Goal: Contribute content: Add original content to the website for others to see

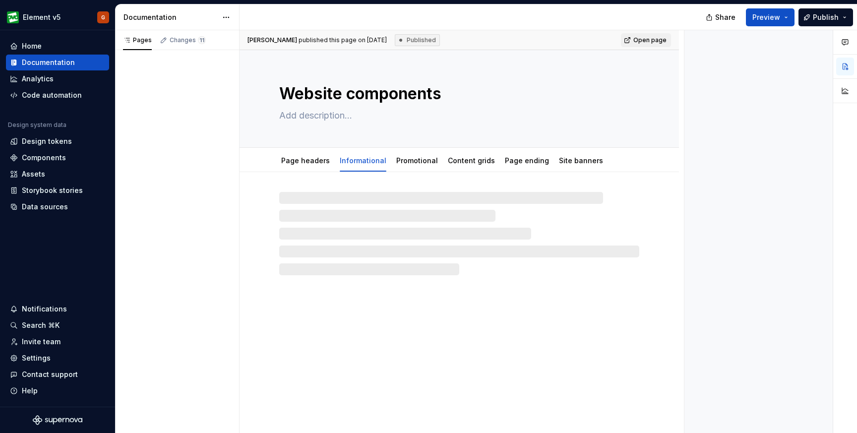
type textarea "*"
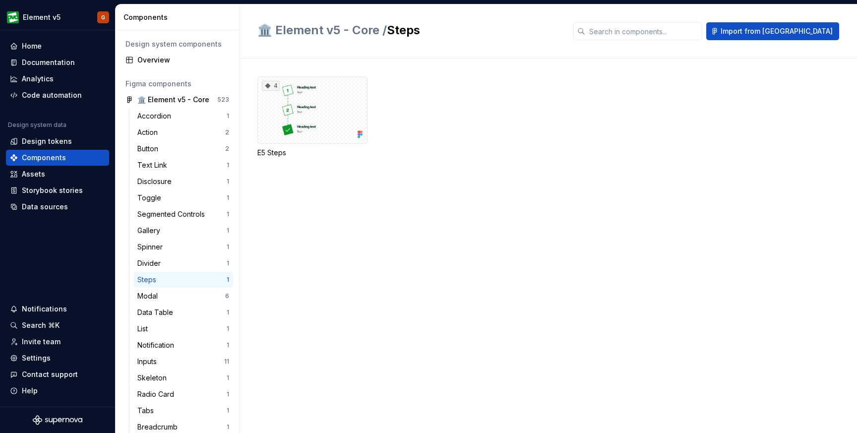
click at [174, 280] on div "Steps" at bounding box center [181, 280] width 89 height 10
click at [322, 119] on div "4" at bounding box center [312, 109] width 110 height 67
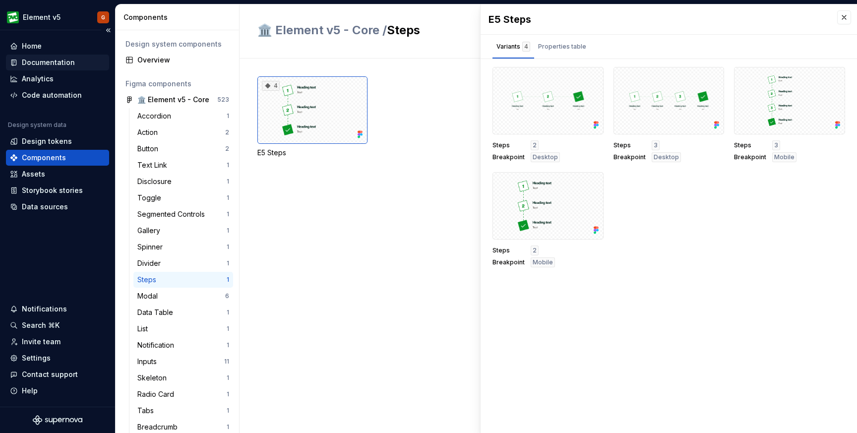
click at [26, 62] on div "Documentation" at bounding box center [48, 63] width 53 height 10
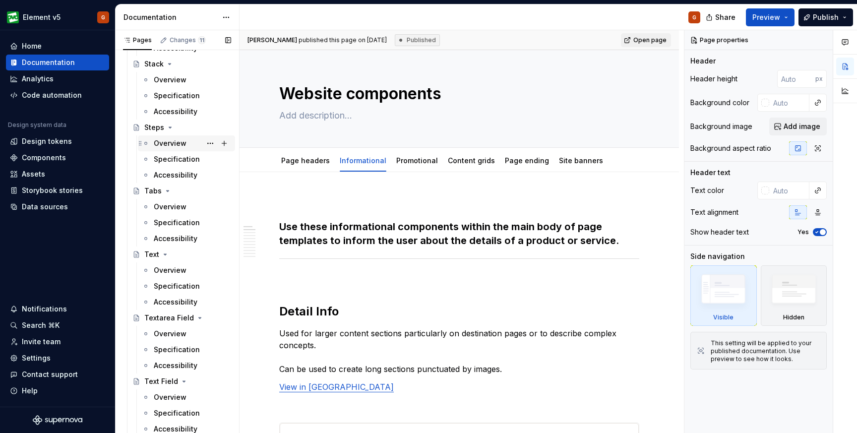
scroll to position [2831, 0]
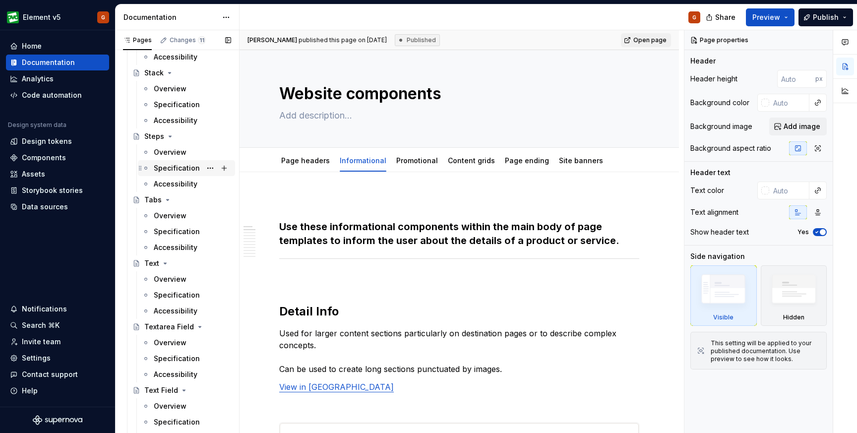
click at [168, 167] on div "Specification" at bounding box center [177, 168] width 46 height 10
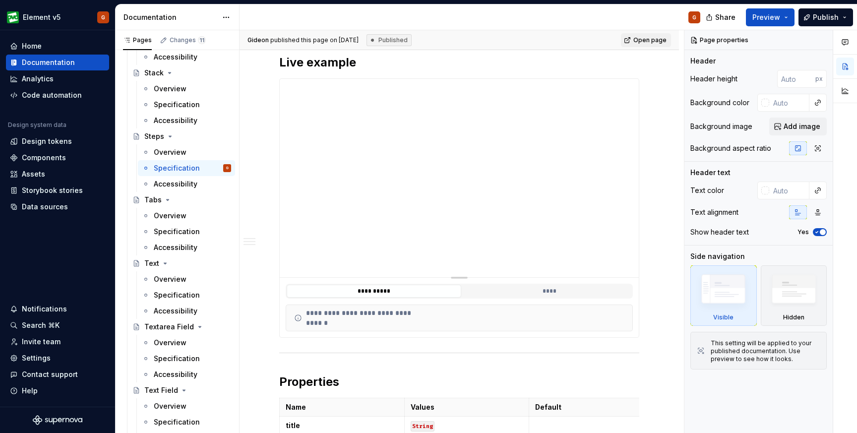
scroll to position [155, 0]
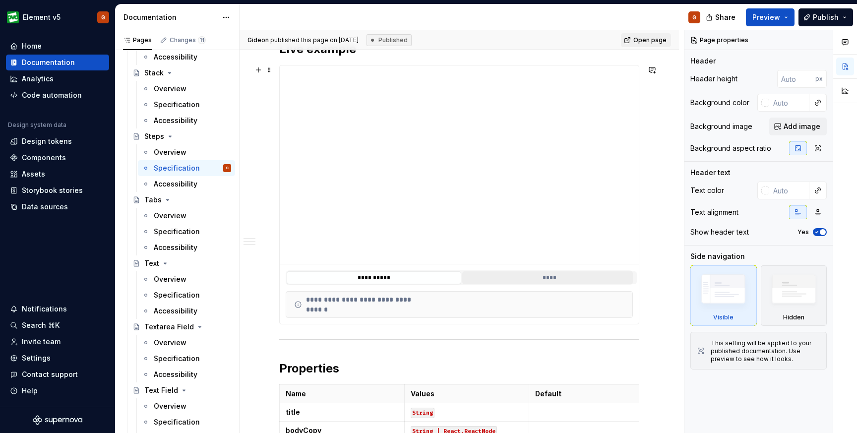
click at [532, 274] on button "****" at bounding box center [549, 277] width 175 height 13
type textarea "*"
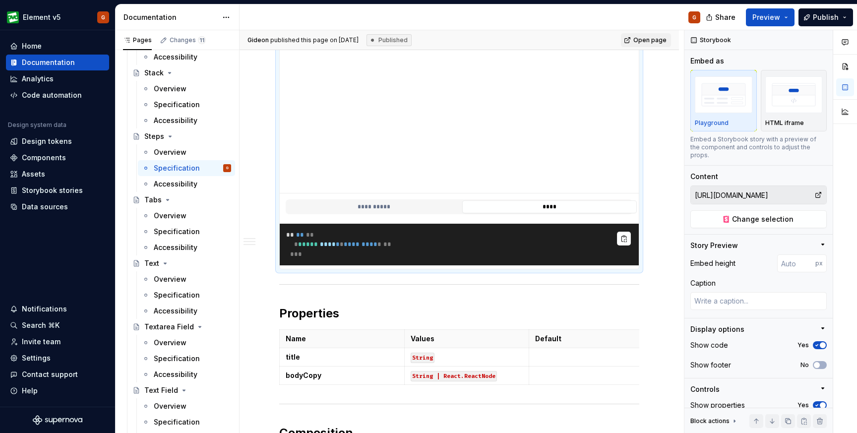
scroll to position [242, 0]
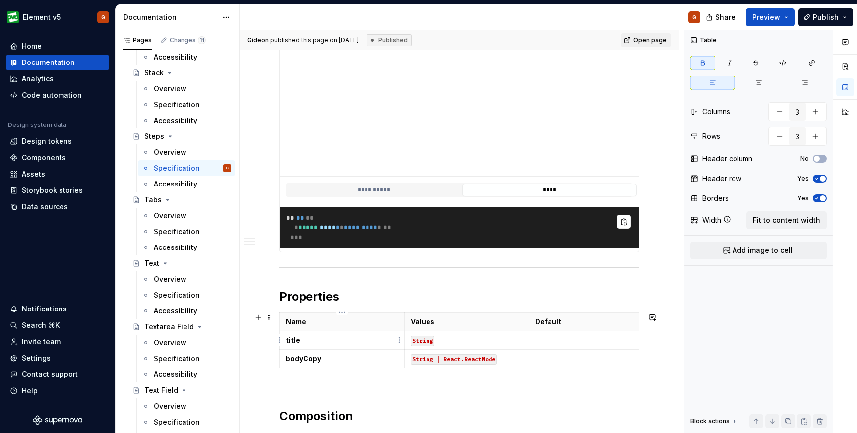
click at [306, 344] on p "title" at bounding box center [342, 340] width 113 height 10
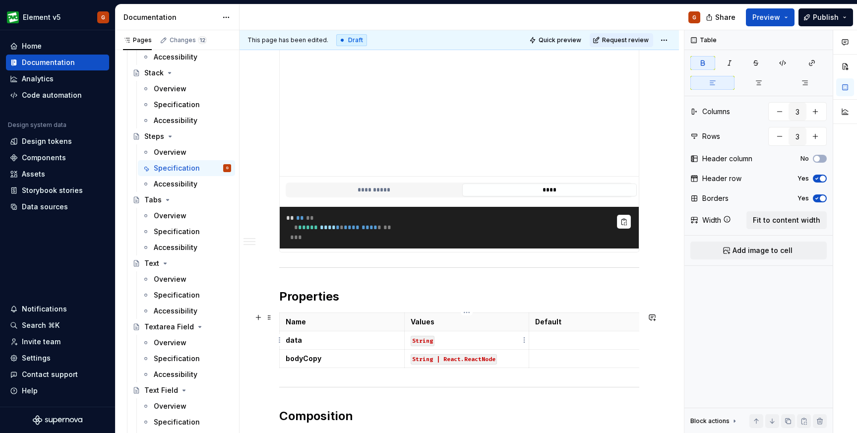
click at [432, 340] on code "String" at bounding box center [423, 341] width 24 height 10
click at [431, 343] on code "String" at bounding box center [423, 341] width 24 height 10
click at [412, 188] on button "**********" at bounding box center [374, 189] width 175 height 13
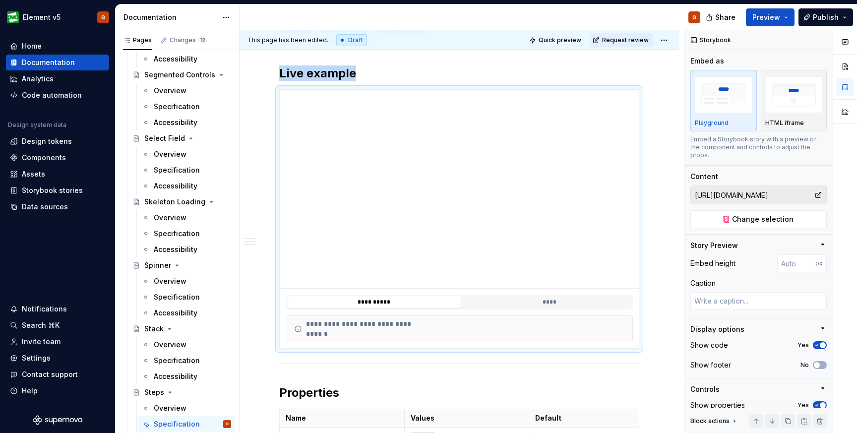
scroll to position [2571, 0]
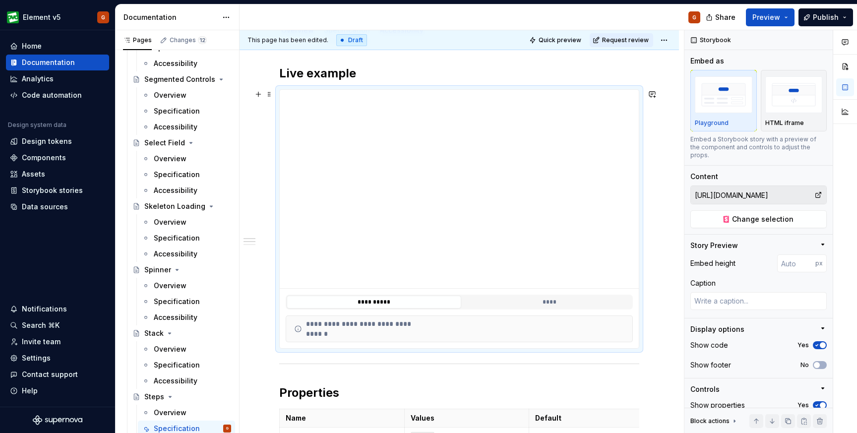
click at [365, 333] on div "**********" at bounding box center [356, 329] width 124 height 10
click at [670, 42] on html "Element v5 G Home Documentation Analytics Code automation Design system data De…" at bounding box center [428, 216] width 857 height 433
click at [540, 146] on html "Element v5 G Home Documentation Analytics Code automation Design system data De…" at bounding box center [428, 216] width 857 height 433
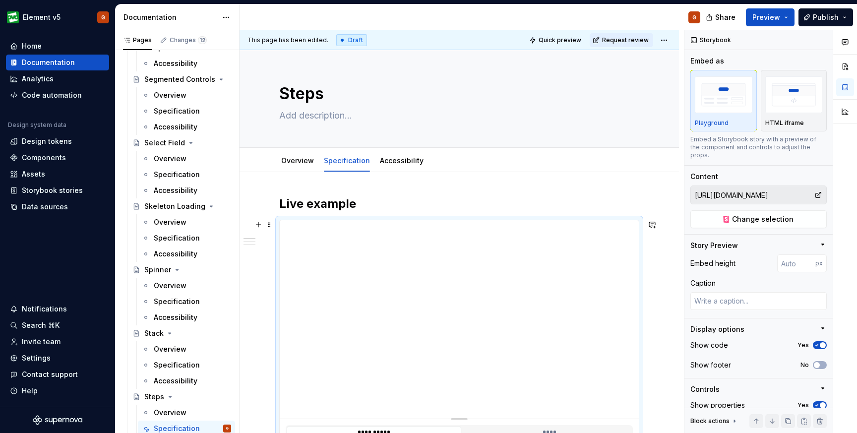
scroll to position [15, 0]
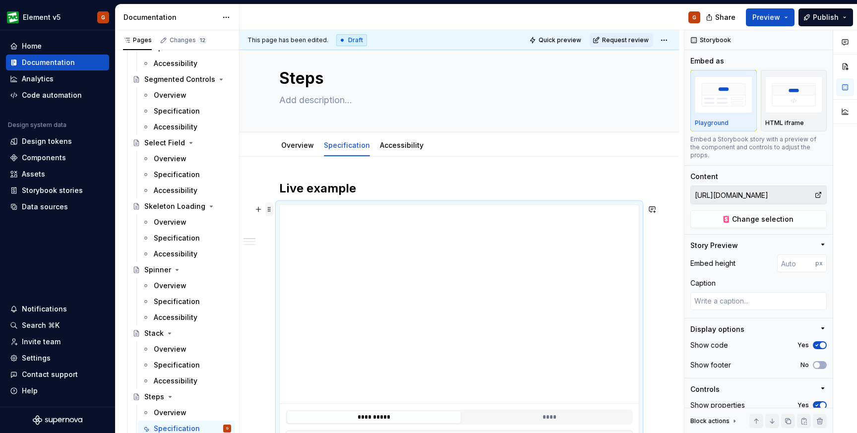
click at [269, 211] on span at bounding box center [269, 209] width 8 height 14
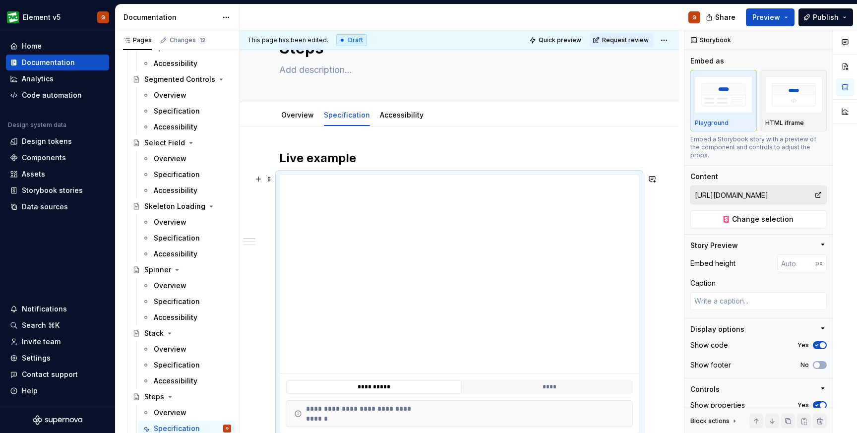
click at [329, 414] on div "**********" at bounding box center [356, 414] width 124 height 10
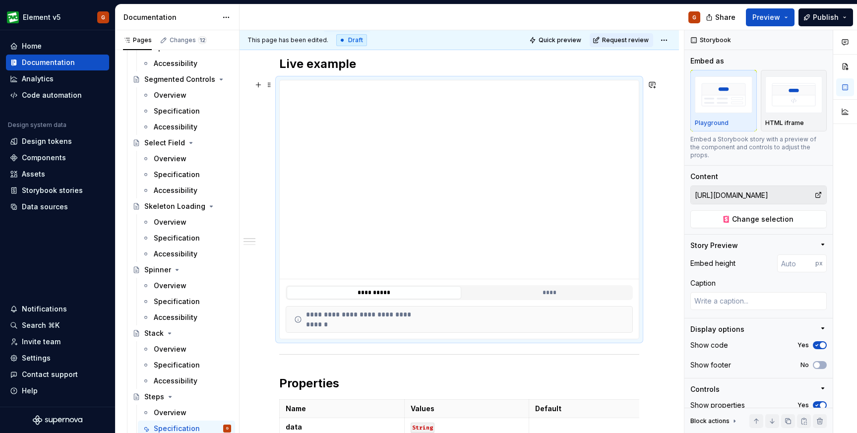
scroll to position [143, 0]
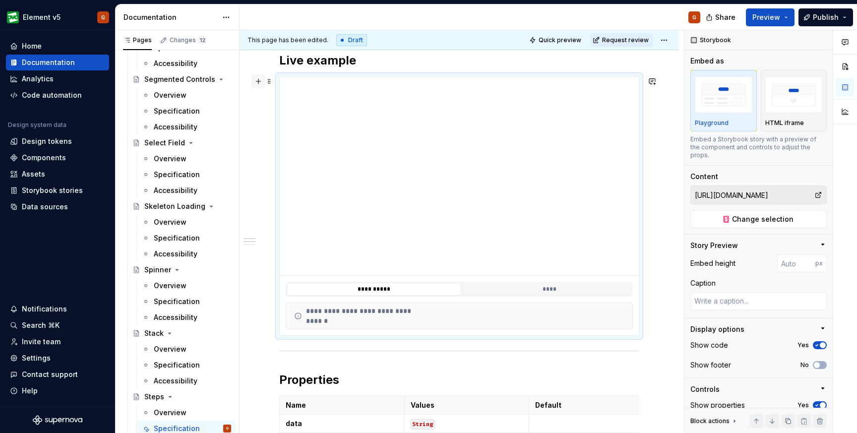
click at [255, 81] on button "button" at bounding box center [258, 81] width 14 height 14
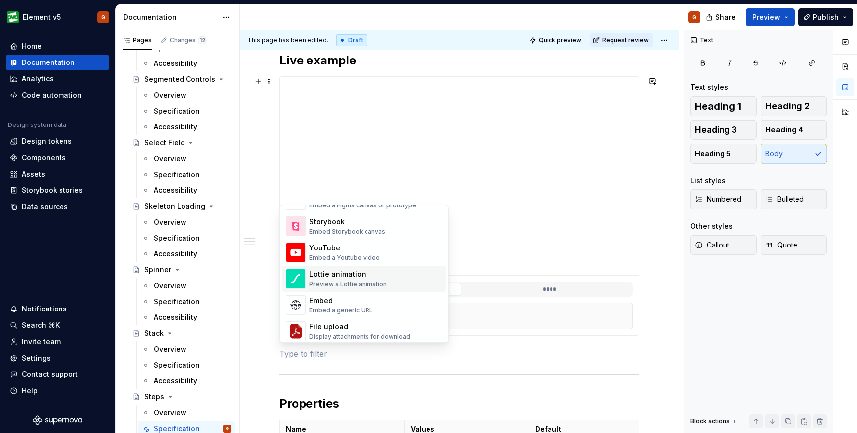
scroll to position [508, 0]
click at [344, 226] on div "Storybook" at bounding box center [347, 222] width 76 height 10
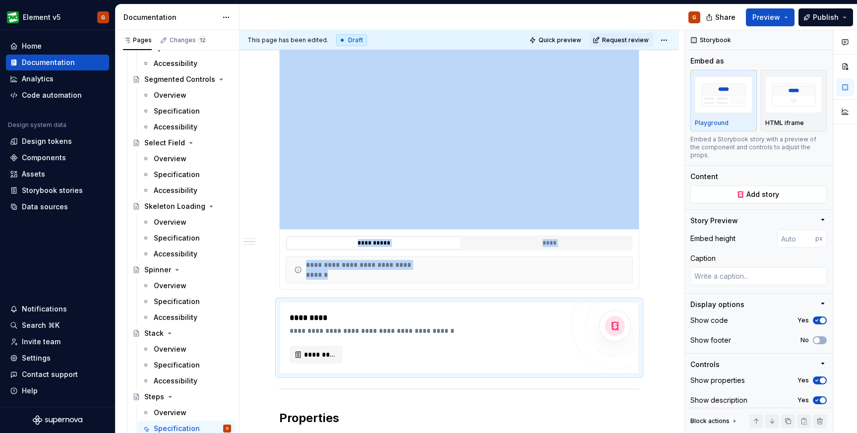
scroll to position [207, 0]
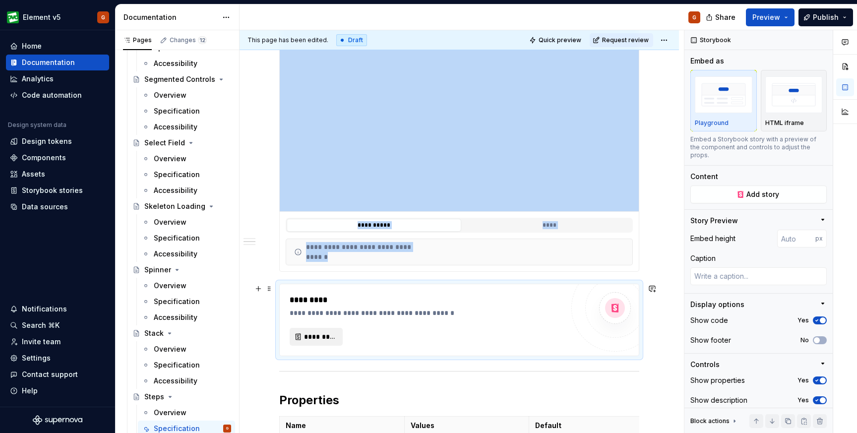
click at [307, 339] on span "*********" at bounding box center [320, 337] width 32 height 10
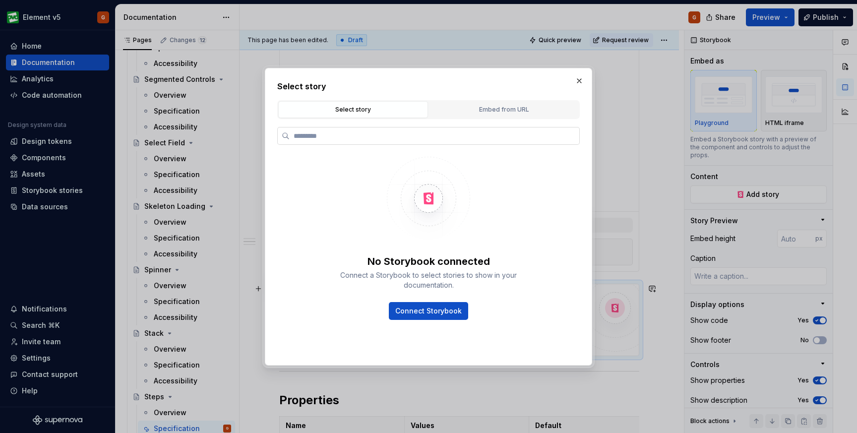
type textarea "*"
type input "****"
click at [409, 310] on span "Connect Storybook" at bounding box center [428, 311] width 66 height 10
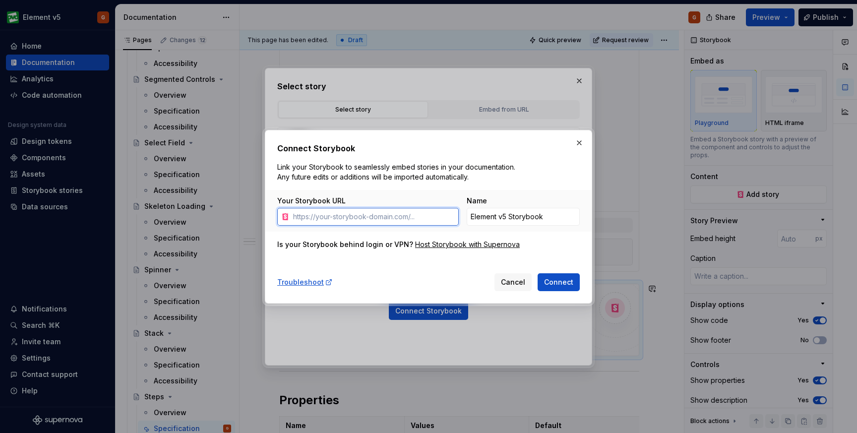
type textarea "*"
paste input "https://element-storybook.ovotech.org.uk/"
type input "https://element-storybook.ovotech.org.uk/"
click at [560, 282] on span "Connect" at bounding box center [558, 282] width 29 height 10
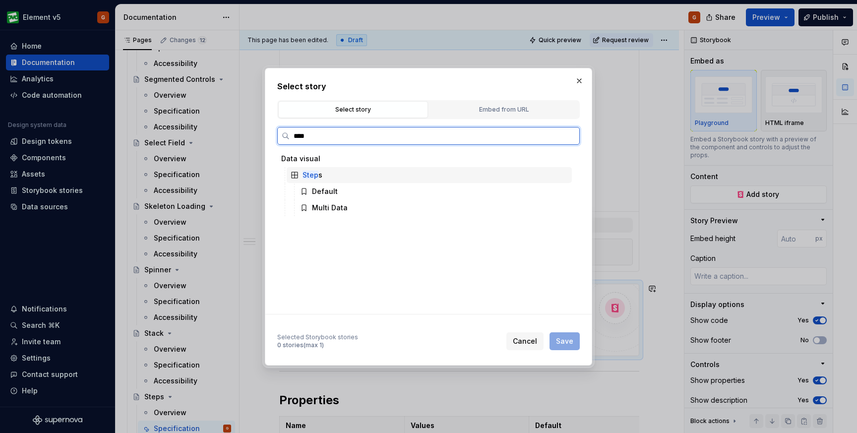
click at [313, 177] on mark "Step" at bounding box center [310, 175] width 16 height 8
click at [322, 193] on div "Default" at bounding box center [325, 191] width 26 height 10
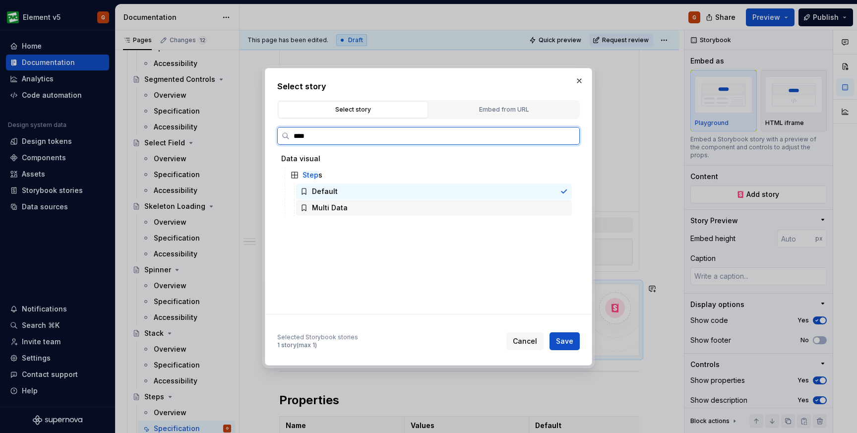
click at [318, 208] on div "Multi Data" at bounding box center [330, 208] width 36 height 10
click at [321, 193] on div "Default" at bounding box center [325, 191] width 26 height 10
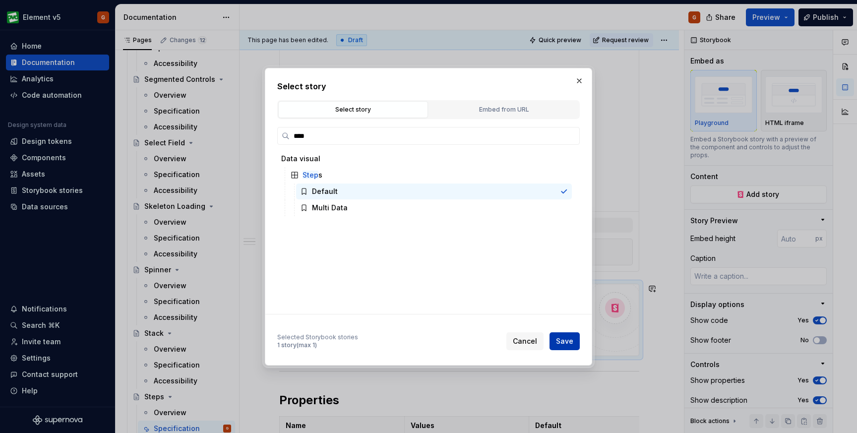
click at [568, 343] on span "Save" at bounding box center [564, 341] width 17 height 10
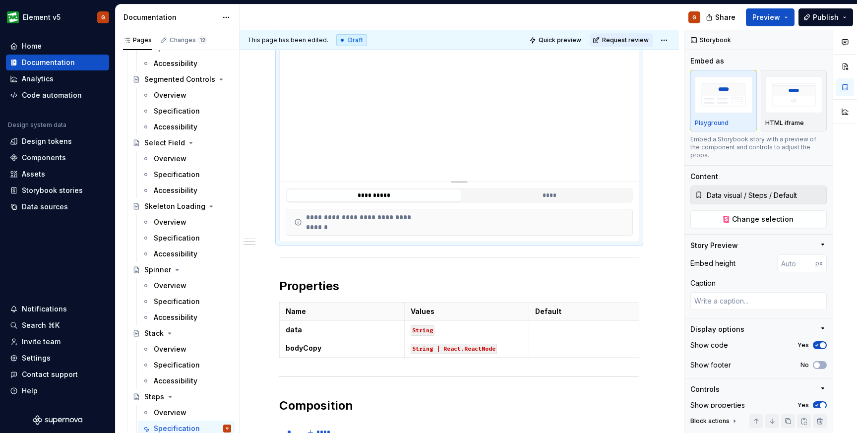
scroll to position [531, 0]
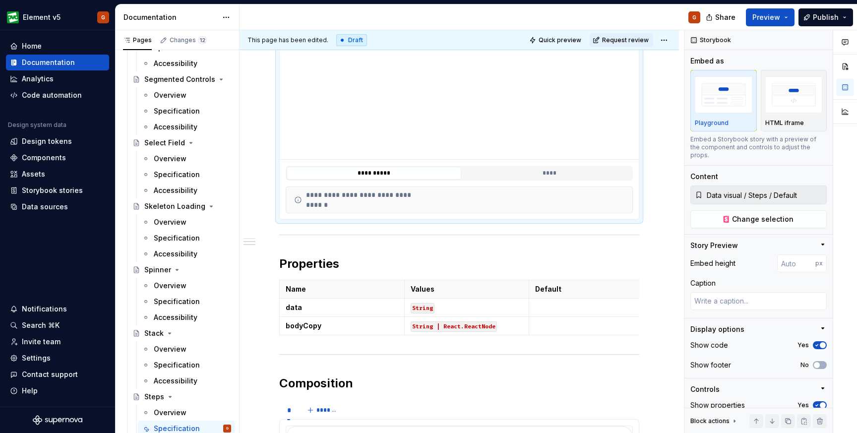
click at [361, 201] on div "**********" at bounding box center [356, 200] width 124 height 10
click at [510, 184] on div "**********" at bounding box center [459, 173] width 359 height 27
click at [511, 183] on div "**********" at bounding box center [459, 173] width 359 height 27
click at [517, 177] on button "****" at bounding box center [549, 173] width 175 height 13
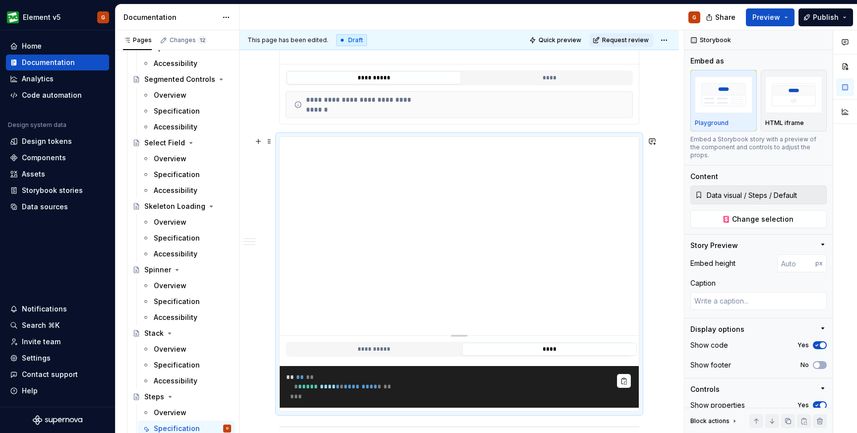
scroll to position [330, 0]
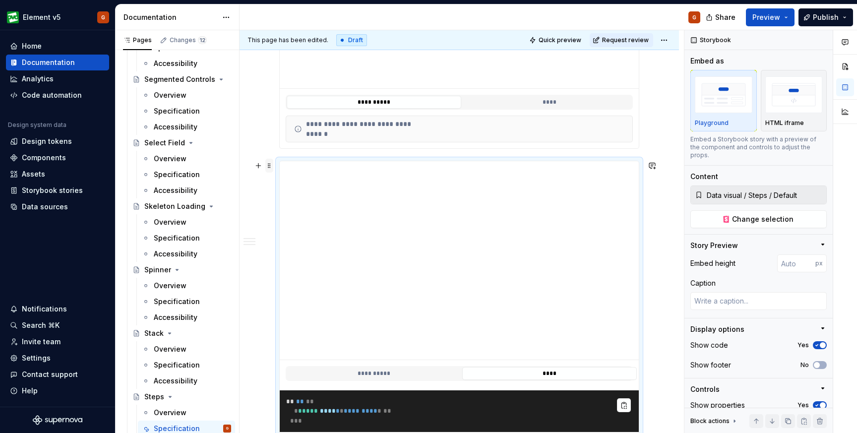
click at [268, 167] on span at bounding box center [269, 166] width 8 height 14
click at [287, 257] on div "Delete" at bounding box center [316, 253] width 64 height 10
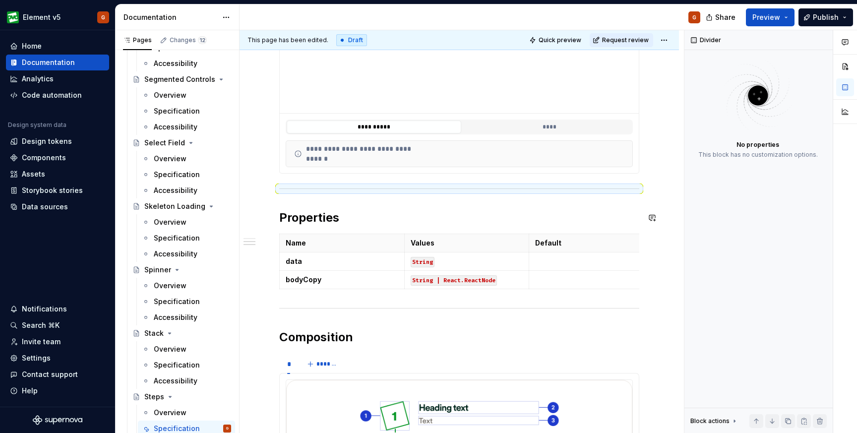
scroll to position [295, 0]
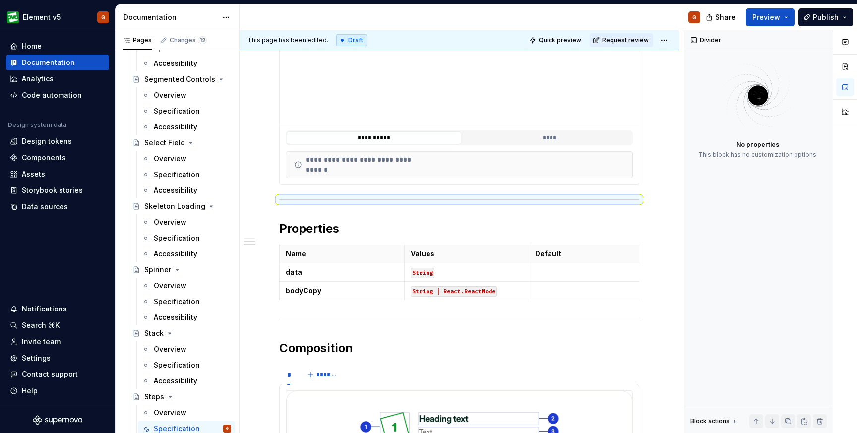
type textarea "*"
click at [432, 272] on code "String" at bounding box center [423, 273] width 24 height 10
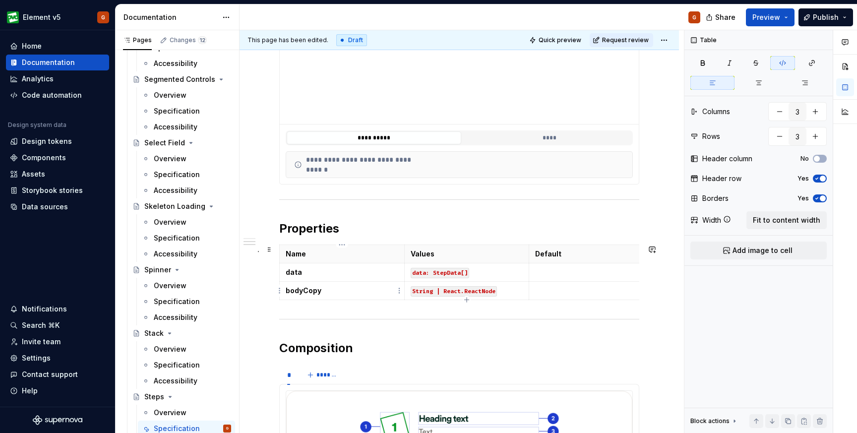
click at [323, 292] on p "bodyCopy" at bounding box center [342, 291] width 113 height 10
drag, startPoint x: 323, startPoint y: 292, endPoint x: 284, endPoint y: 293, distance: 39.7
click at [284, 293] on td "bodyCopy" at bounding box center [342, 291] width 125 height 18
click at [485, 277] on td "data: StepData[]" at bounding box center [466, 272] width 125 height 18
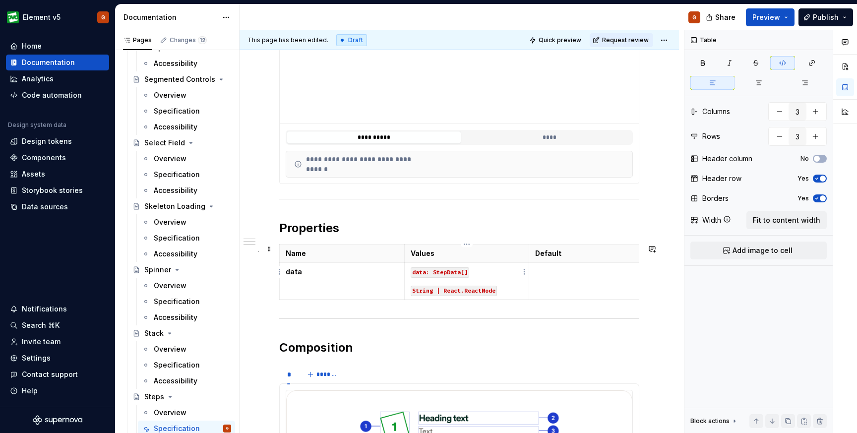
drag, startPoint x: 470, startPoint y: 273, endPoint x: 410, endPoint y: 277, distance: 59.6
click at [410, 277] on td "data: StepData[]" at bounding box center [466, 272] width 125 height 18
click at [509, 269] on p "data: StepData[]" at bounding box center [467, 272] width 113 height 10
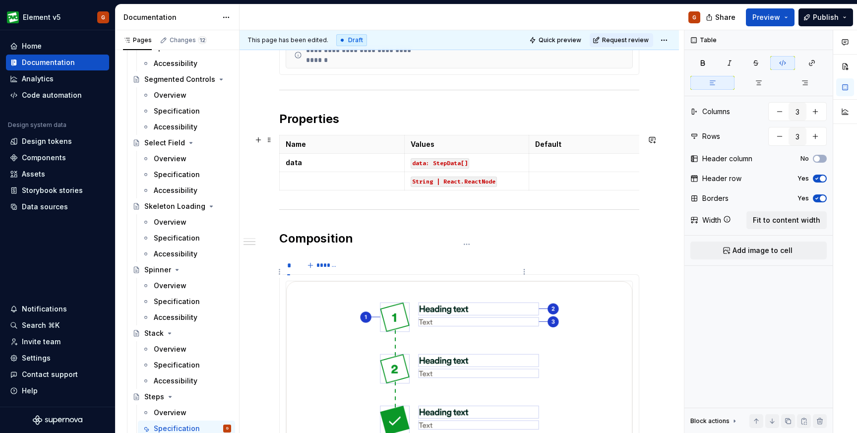
scroll to position [405, 0]
click at [412, 180] on code "String | React.ReactNode" at bounding box center [454, 181] width 86 height 10
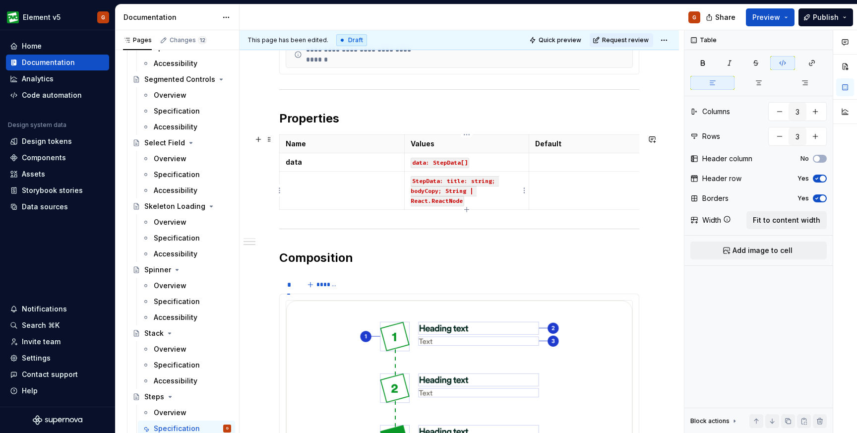
click at [446, 180] on code "StepData: title: string; bodyCopy; String | React.ReactNode" at bounding box center [455, 191] width 88 height 30
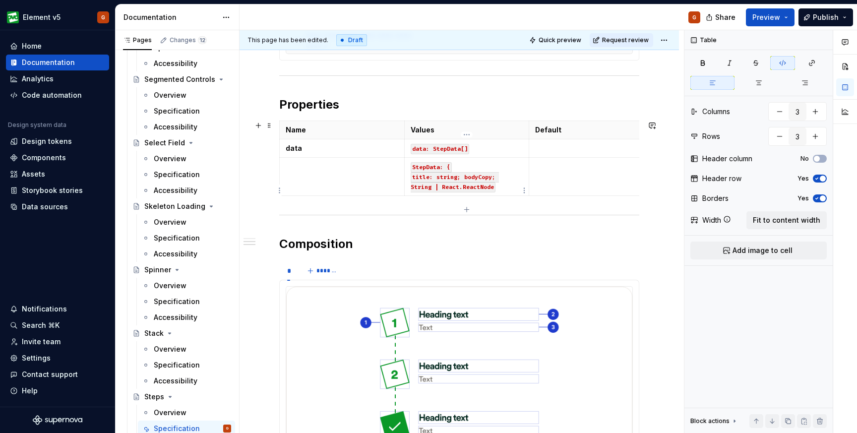
scroll to position [422, 0]
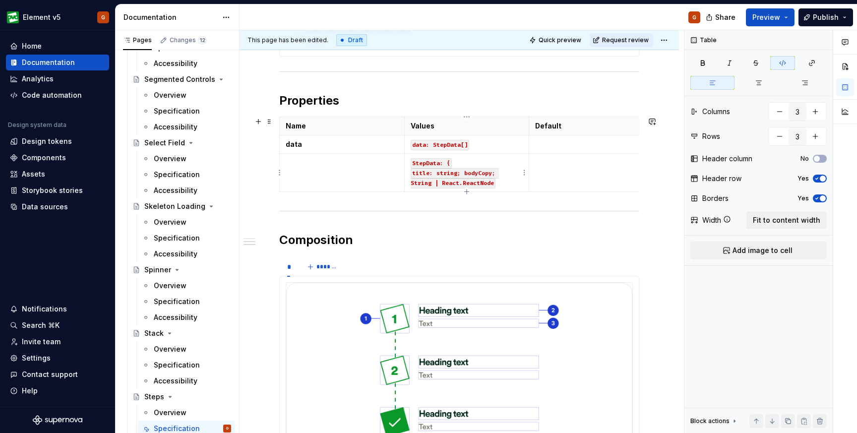
click at [463, 173] on code "title: string; bodyCopy; String | React.ReactNode" at bounding box center [455, 178] width 88 height 20
drag, startPoint x: 529, startPoint y: 143, endPoint x: 584, endPoint y: 139, distance: 55.2
click at [584, 139] on td at bounding box center [639, 144] width 125 height 18
click at [530, 181] on p "StepData: { title: string; bodyCopy; String | React.ReactNode" at bounding box center [495, 173] width 168 height 30
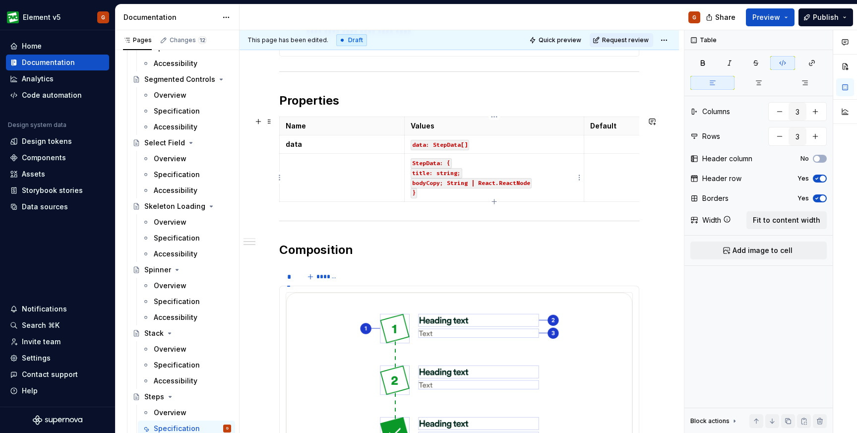
click at [443, 184] on code "bodyCopy; String | React.ReactNode" at bounding box center [471, 183] width 121 height 10
click at [527, 184] on code "bodyCopy: String | React.ReactNode" at bounding box center [471, 183] width 121 height 10
drag, startPoint x: 415, startPoint y: 192, endPoint x: 409, endPoint y: 160, distance: 32.2
click at [409, 160] on td "StepData: { title: string; bodyCopy: String | React.ReactNode; }" at bounding box center [494, 178] width 180 height 48
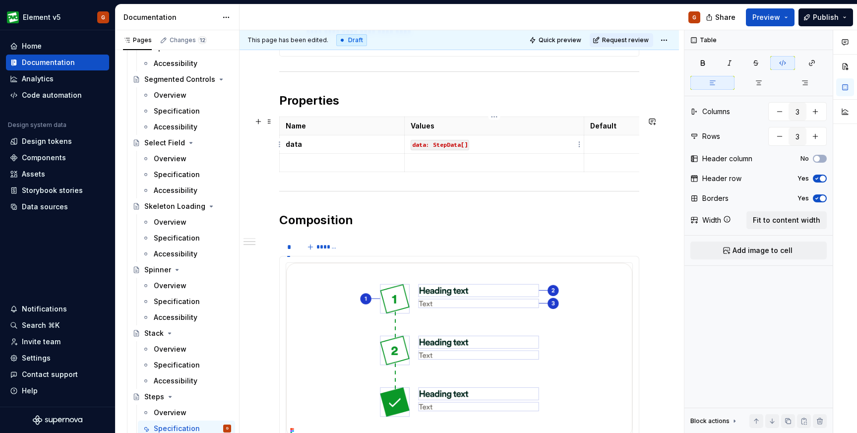
click at [489, 146] on p "data: StepData[]" at bounding box center [495, 144] width 168 height 10
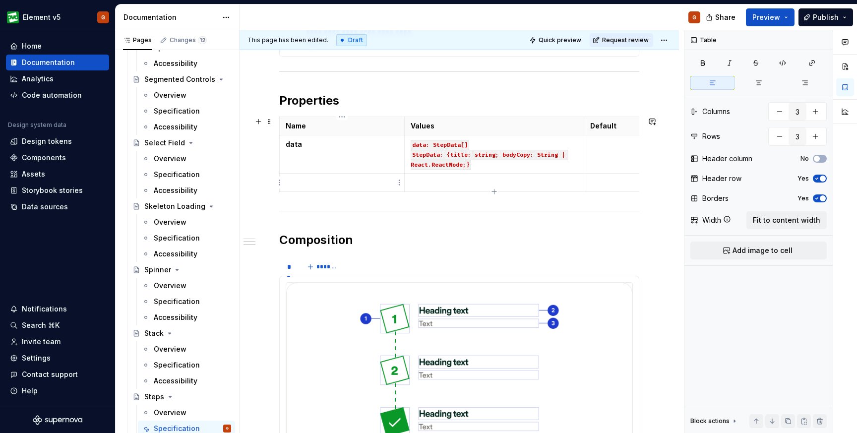
click at [375, 184] on p at bounding box center [342, 183] width 113 height 10
click at [633, 178] on p at bounding box center [646, 183] width 113 height 10
click at [312, 187] on p at bounding box center [342, 183] width 113 height 10
click at [278, 183] on html "Element v5 G Home Documentation Analytics Code automation Design system data De…" at bounding box center [428, 216] width 857 height 433
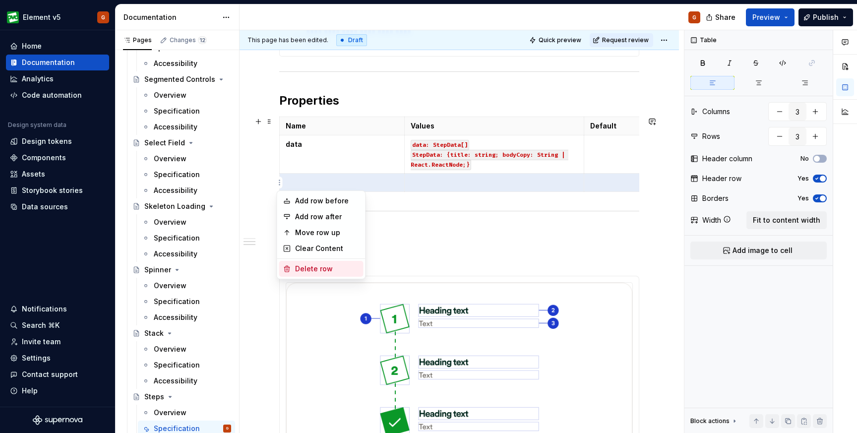
click at [301, 267] on div "Delete row" at bounding box center [327, 269] width 64 height 10
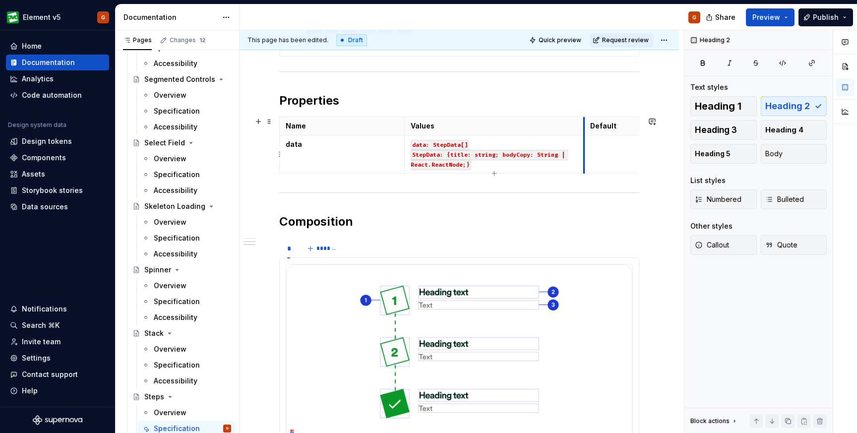
click at [584, 136] on td at bounding box center [646, 154] width 125 height 38
drag, startPoint x: 584, startPoint y: 136, endPoint x: 577, endPoint y: 144, distance: 10.5
click at [577, 144] on td at bounding box center [638, 154] width 125 height 38
click at [605, 129] on p "Default" at bounding box center [639, 126] width 113 height 10
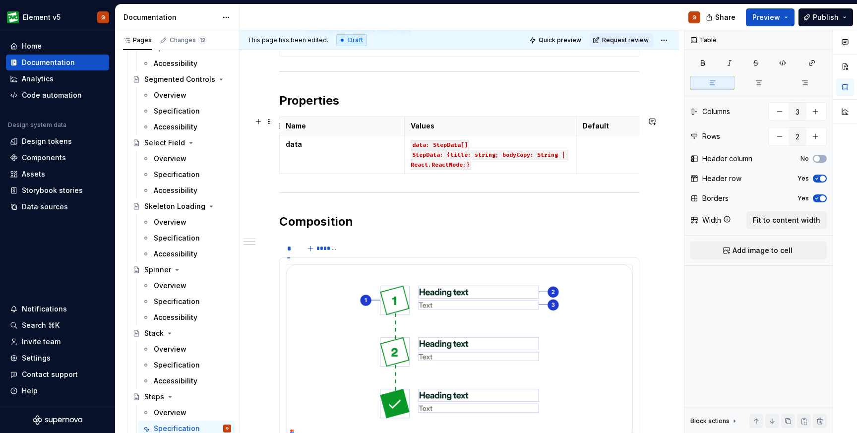
click at [627, 127] on p "Default" at bounding box center [639, 126] width 113 height 10
click at [577, 142] on td at bounding box center [639, 154] width 125 height 38
click at [604, 125] on p "Default" at bounding box center [639, 126] width 113 height 10
click at [650, 87] on div "**********" at bounding box center [458, 319] width 439 height 1138
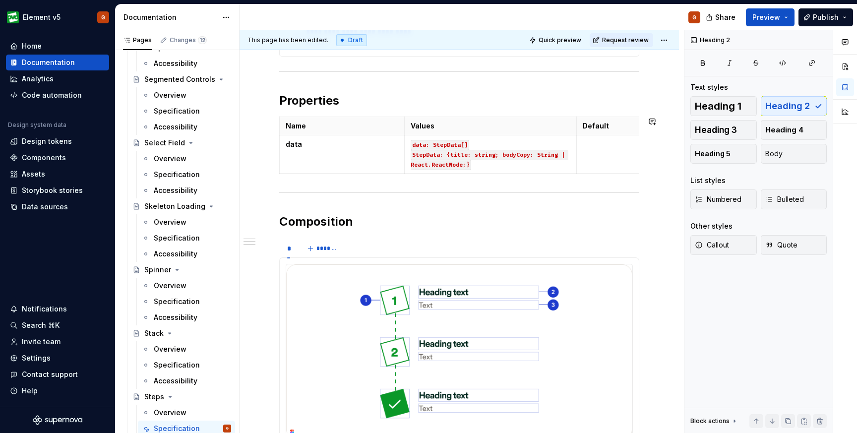
click at [511, 223] on h2 "Composition" at bounding box center [459, 222] width 360 height 16
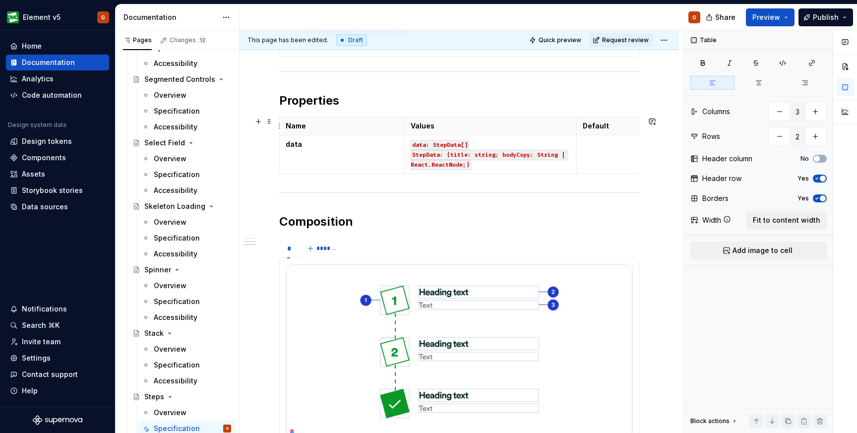
click at [602, 134] on th "Default" at bounding box center [639, 126] width 125 height 18
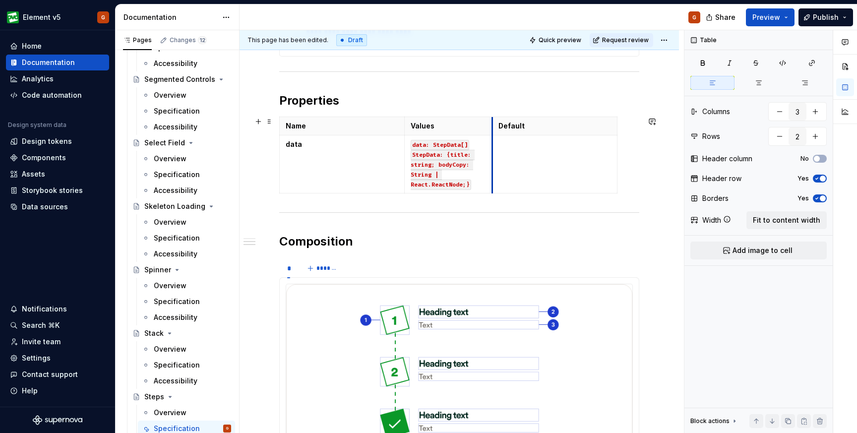
drag, startPoint x: 576, startPoint y: 127, endPoint x: 491, endPoint y: 134, distance: 84.6
click at [612, 126] on html "Element v5 G Home Documentation Analytics Code automation Design system data De…" at bounding box center [428, 216] width 857 height 433
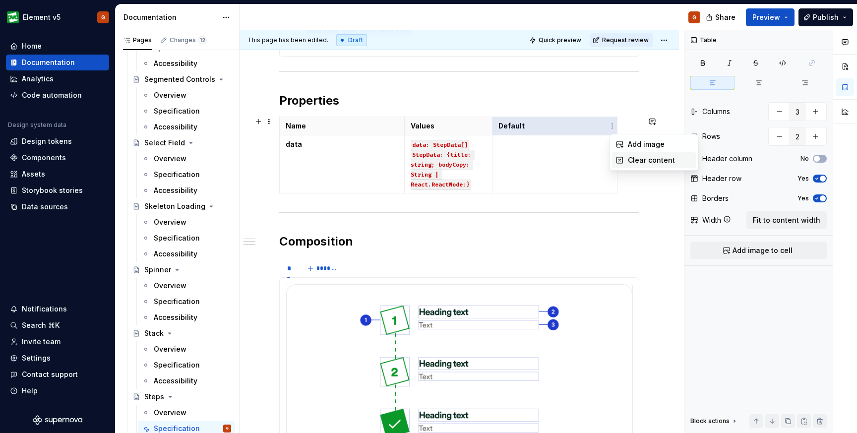
click at [635, 162] on div "Clear content" at bounding box center [660, 160] width 64 height 10
click at [612, 125] on html "Element v5 G Home Documentation Analytics Code automation Design system data De…" at bounding box center [428, 216] width 857 height 433
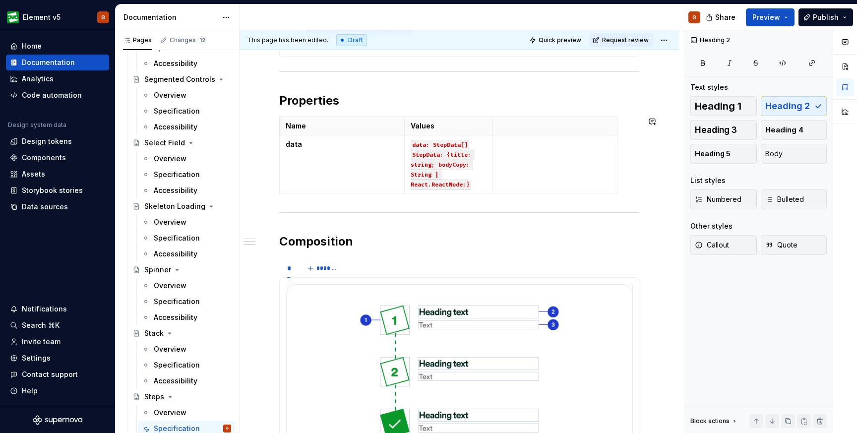
click at [544, 115] on html "Element v5 G Home Documentation Analytics Code automation Design system data De…" at bounding box center [428, 216] width 857 height 433
click at [555, 117] on html "Element v5 G Home Documentation Analytics Code automation Design system data De…" at bounding box center [428, 216] width 857 height 433
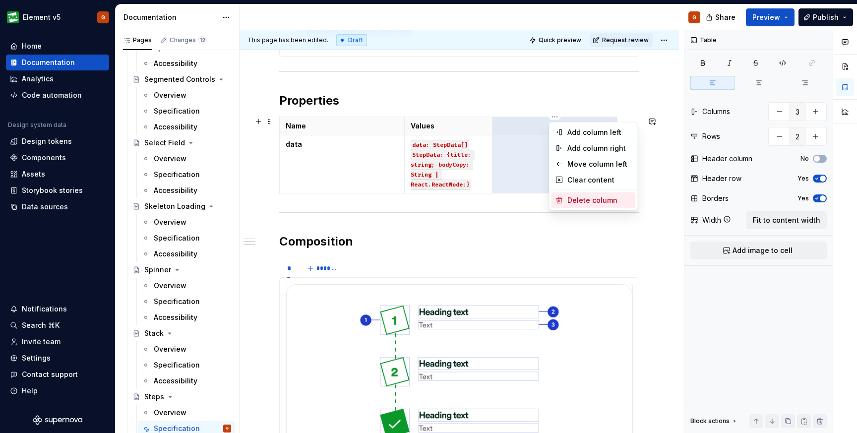
click at [575, 199] on div "Delete column" at bounding box center [599, 200] width 64 height 10
type input "2"
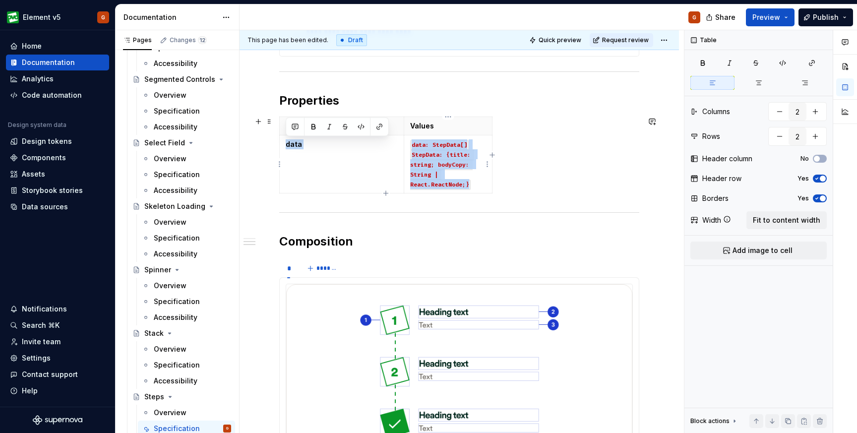
click at [492, 145] on table "Name Values data data: StepData[] StepData: {title: string; bodyCopy: String | …" at bounding box center [385, 155] width 213 height 77
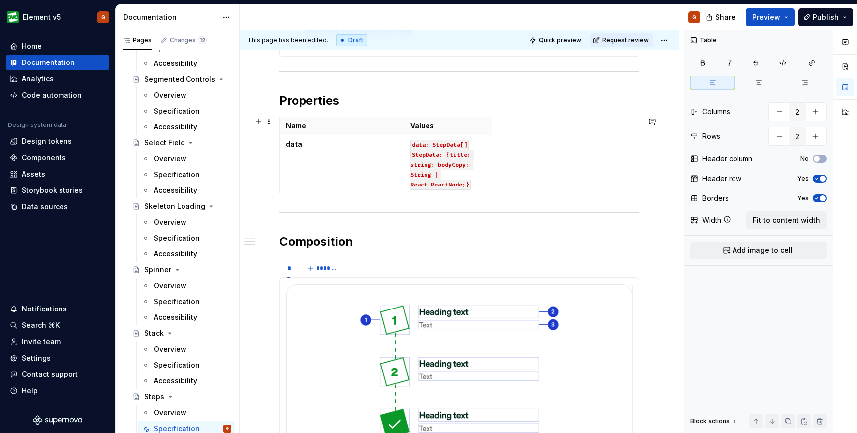
click at [507, 142] on div "Name Values data data: StepData[] StepData: {title: string; bodyCopy: String | …" at bounding box center [459, 157] width 360 height 81
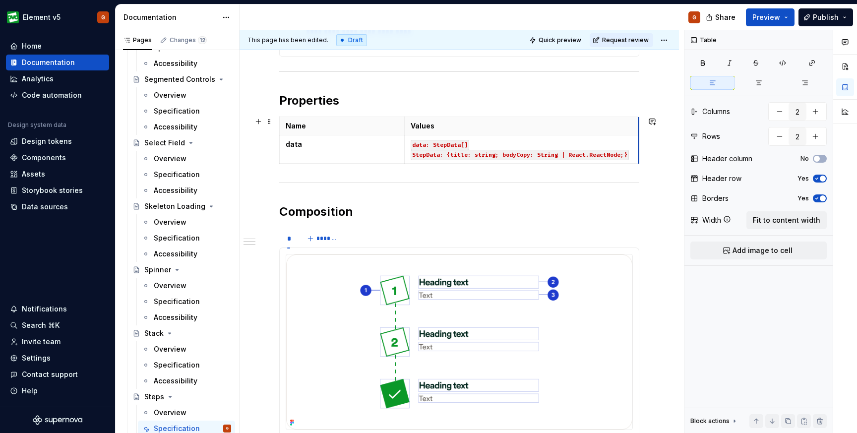
drag, startPoint x: 491, startPoint y: 143, endPoint x: 638, endPoint y: 120, distance: 148.6
click at [620, 101] on h2 "Properties" at bounding box center [459, 101] width 360 height 16
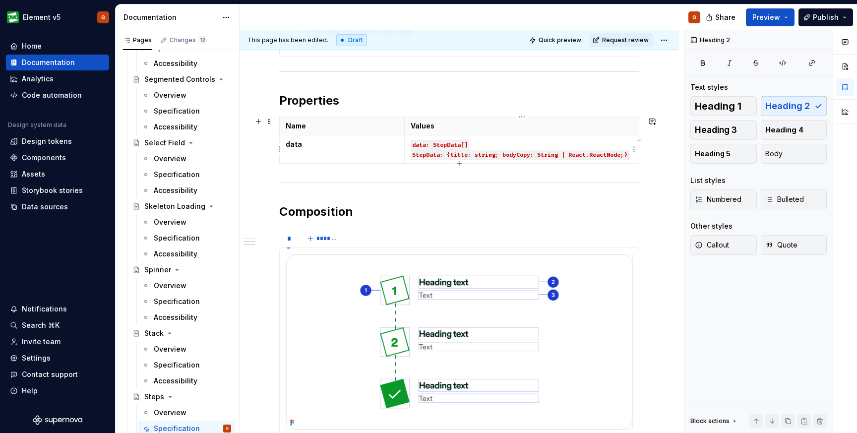
click at [486, 146] on p "data: StepData[] StepData: {title: string; bodyCopy: String | React.ReactNode;}" at bounding box center [522, 149] width 222 height 20
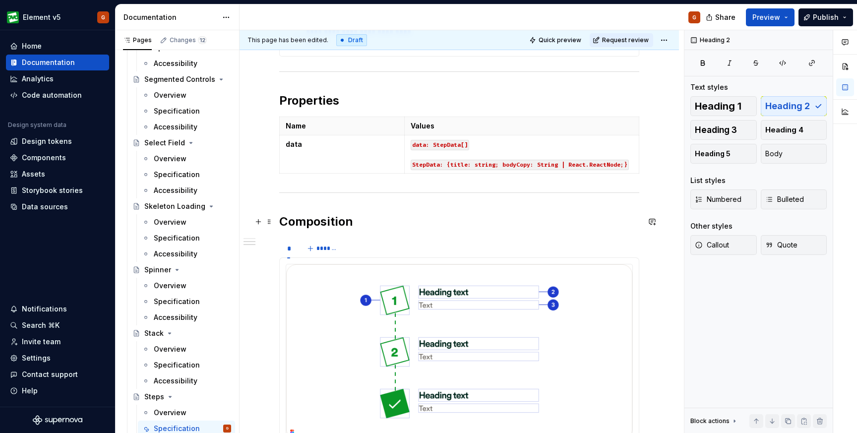
click at [393, 220] on h2 "Composition" at bounding box center [459, 222] width 360 height 16
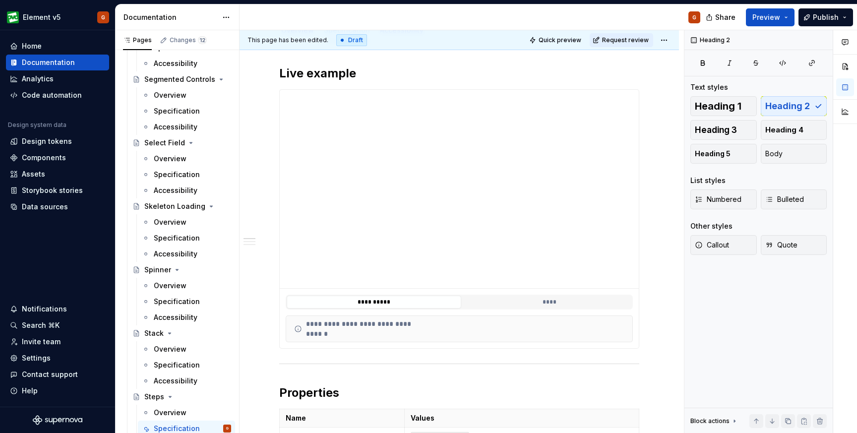
scroll to position [0, 0]
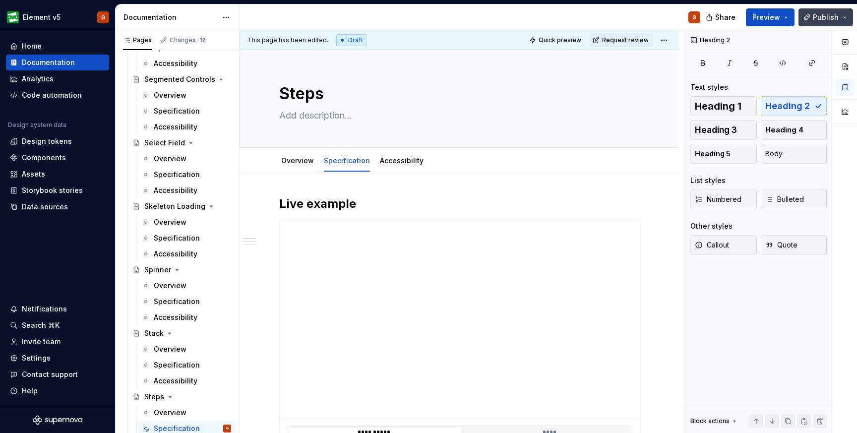
click at [817, 14] on span "Publish" at bounding box center [826, 17] width 26 height 10
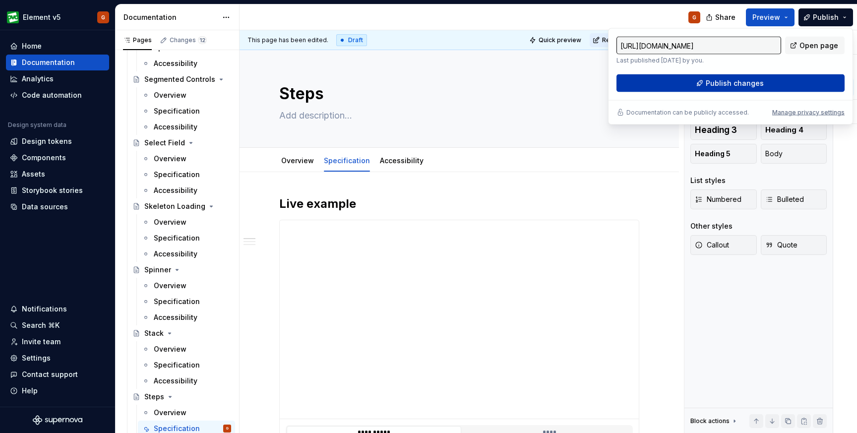
type textarea "*"
click at [714, 82] on span "Publish changes" at bounding box center [735, 83] width 58 height 10
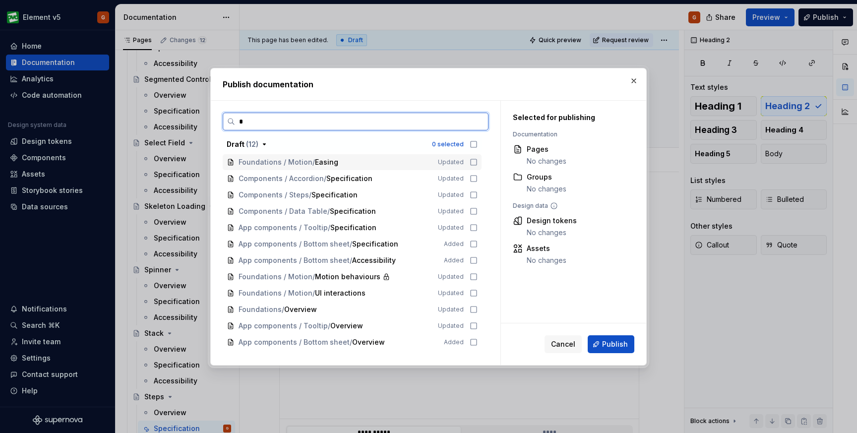
type input "**"
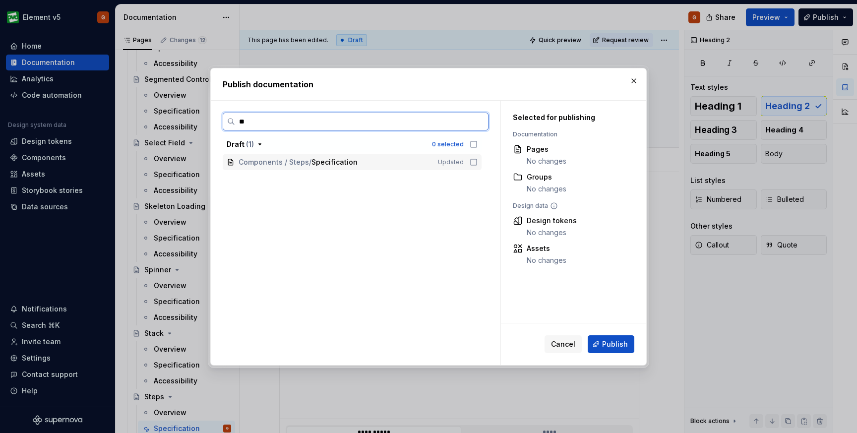
click at [476, 161] on icon at bounding box center [474, 162] width 8 height 8
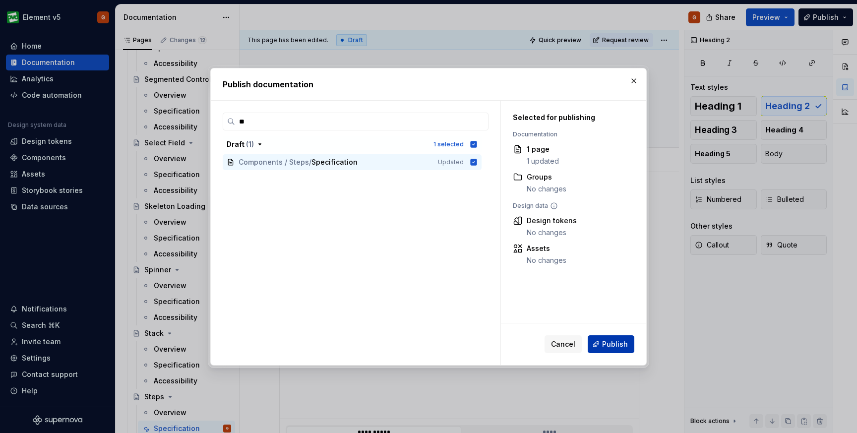
click at [620, 339] on span "Publish" at bounding box center [615, 344] width 26 height 10
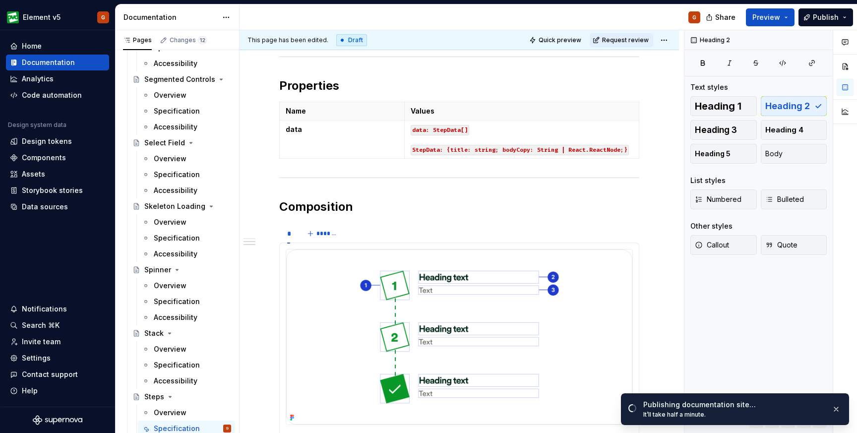
scroll to position [439, 0]
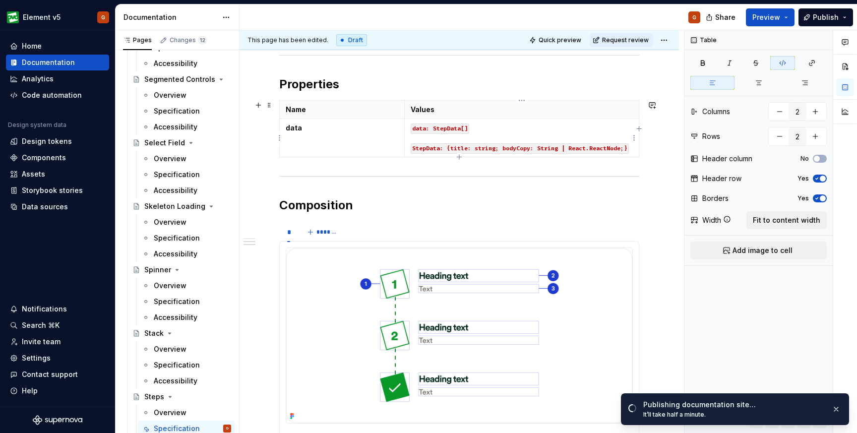
click at [478, 148] on code "StepData: {title: string; bodyCopy: String | React.ReactNode;}" at bounding box center [520, 148] width 218 height 10
click at [468, 181] on div "**********" at bounding box center [459, 243] width 360 height 972
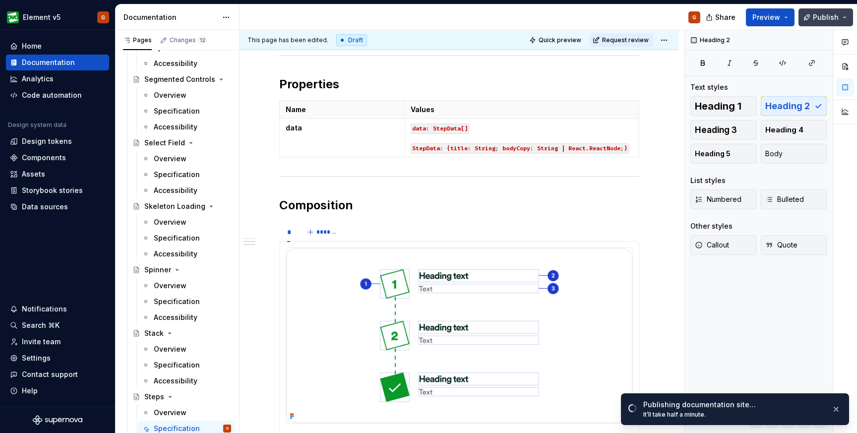
click at [842, 17] on button "Publish" at bounding box center [825, 17] width 55 height 18
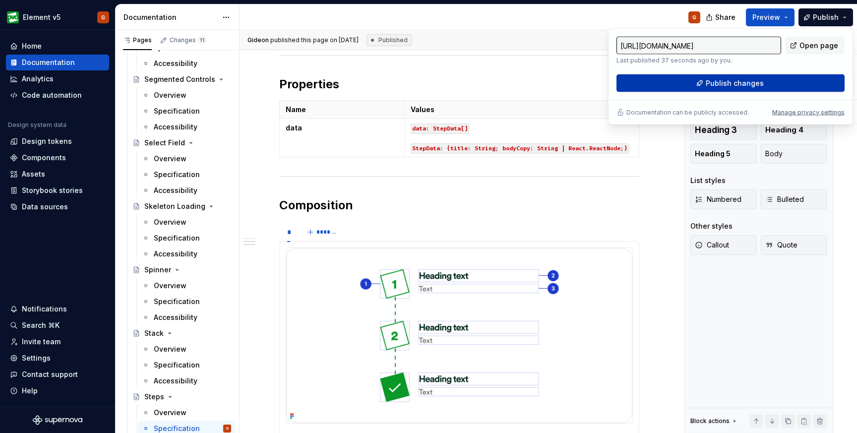
click at [742, 88] on span "Publish changes" at bounding box center [735, 83] width 58 height 10
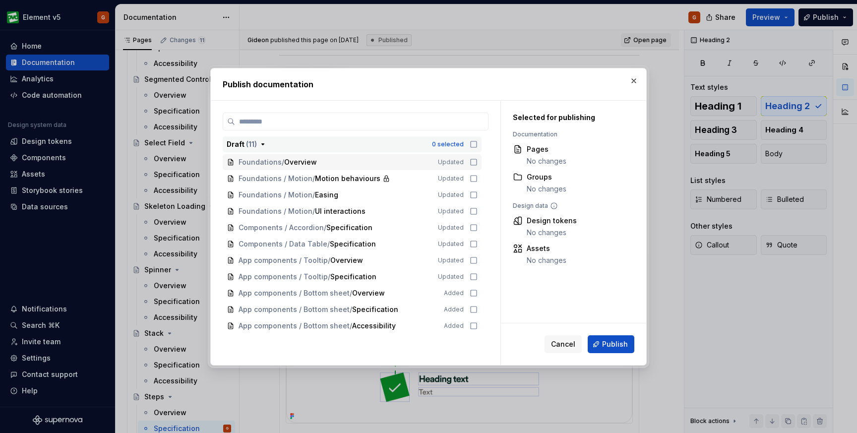
type textarea "*"
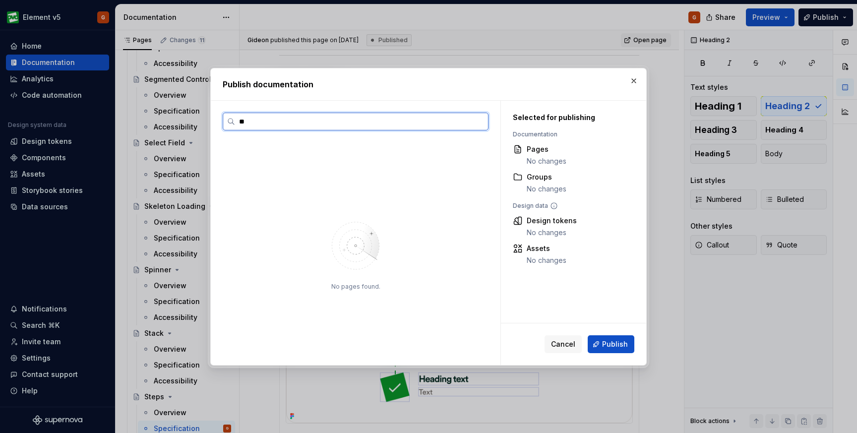
type input "***"
type textarea "*"
type input "*"
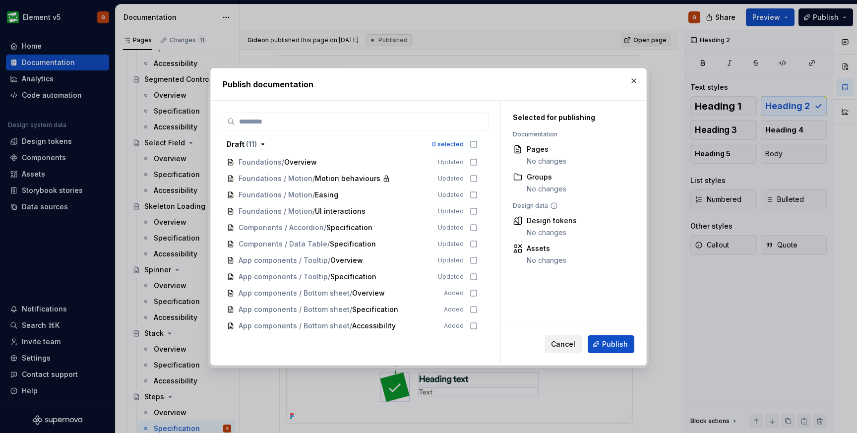
click at [552, 344] on button "Cancel" at bounding box center [562, 344] width 37 height 18
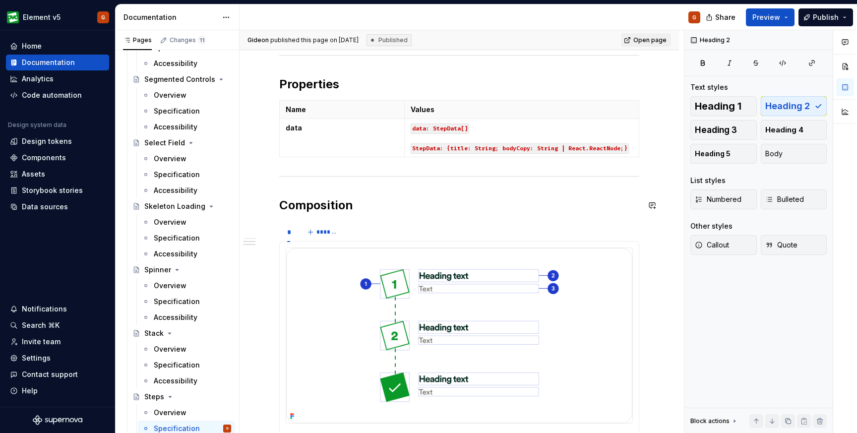
click at [630, 180] on div "**********" at bounding box center [459, 243] width 360 height 972
click at [543, 133] on p "data: StepData[] StepData: {title: String; bodyCopy: String | React.ReactNode;}" at bounding box center [522, 138] width 222 height 30
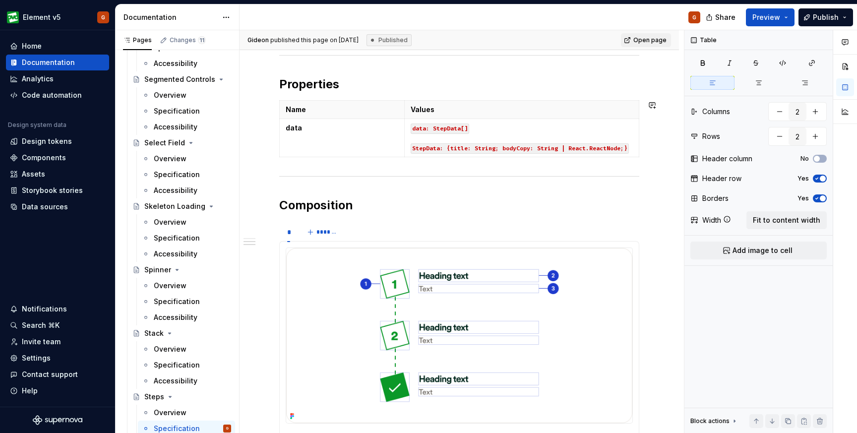
click at [492, 194] on div "**********" at bounding box center [459, 243] width 360 height 972
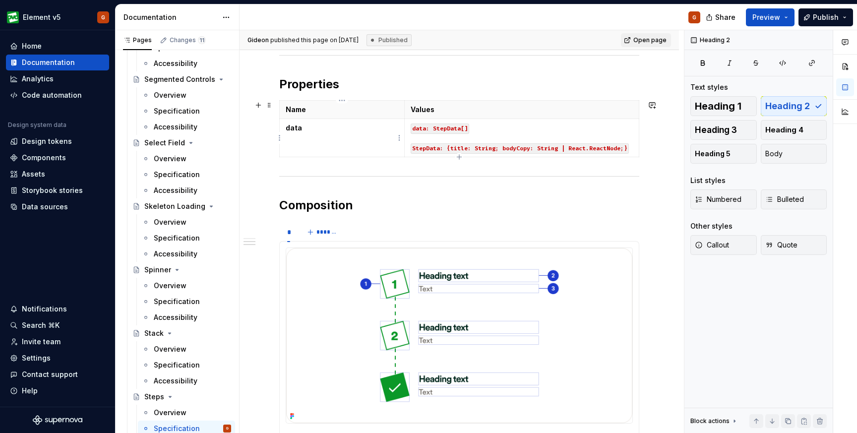
click at [332, 133] on td "data" at bounding box center [342, 138] width 125 height 38
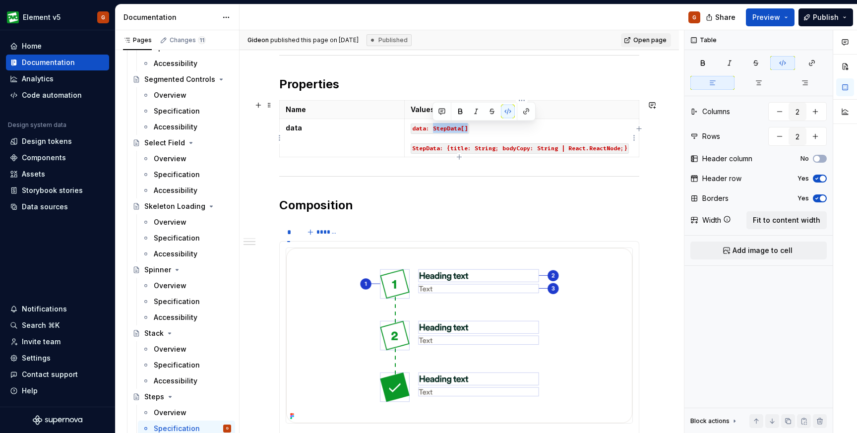
drag, startPoint x: 468, startPoint y: 129, endPoint x: 433, endPoint y: 131, distance: 34.8
click at [433, 131] on p "data: StepData[] StepData: {title: String; bodyCopy: String | React.ReactNode;}" at bounding box center [522, 138] width 222 height 30
copy code "StepData[]"
click at [308, 124] on p "data" at bounding box center [342, 128] width 113 height 10
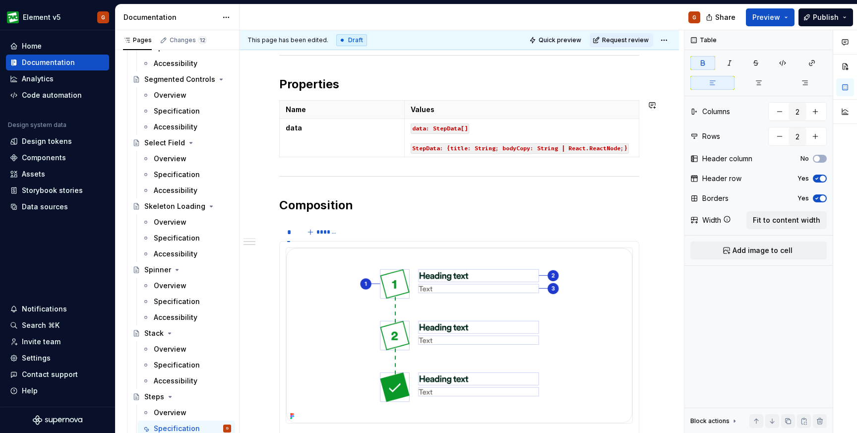
type textarea "*"
drag, startPoint x: 475, startPoint y: 130, endPoint x: 411, endPoint y: 130, distance: 64.0
click at [411, 130] on p "data: StepData[] StepData: {title: String; bodyCopy: String | React.ReactNode;}" at bounding box center [522, 138] width 222 height 30
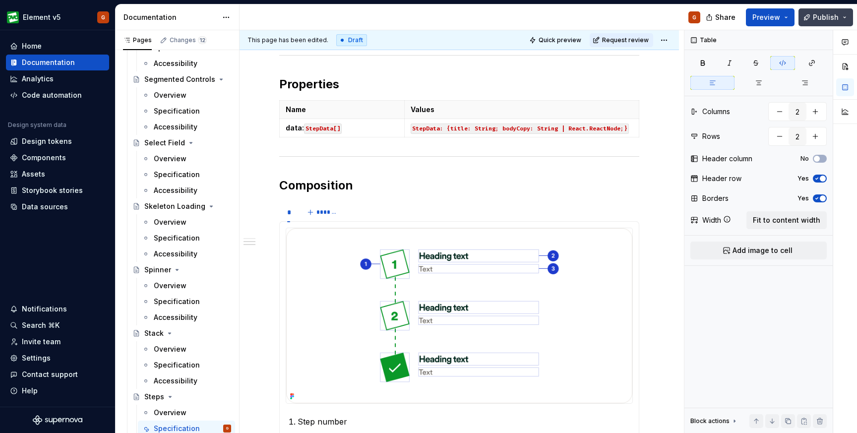
click at [822, 15] on span "Publish" at bounding box center [826, 17] width 26 height 10
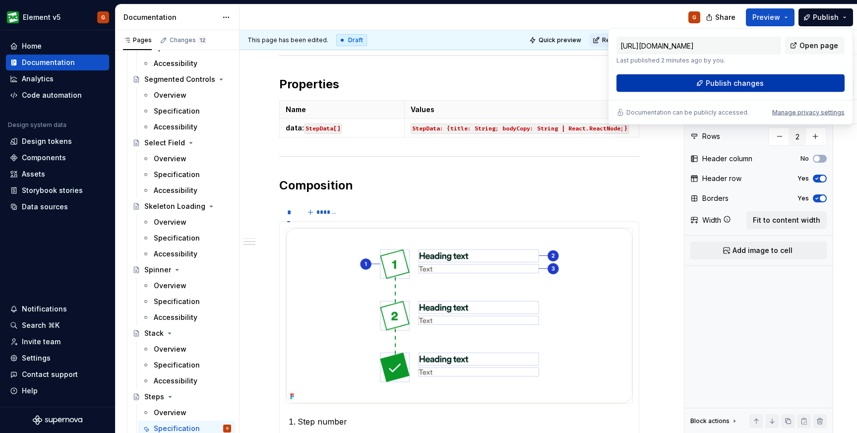
click at [748, 79] on span "Publish changes" at bounding box center [735, 83] width 58 height 10
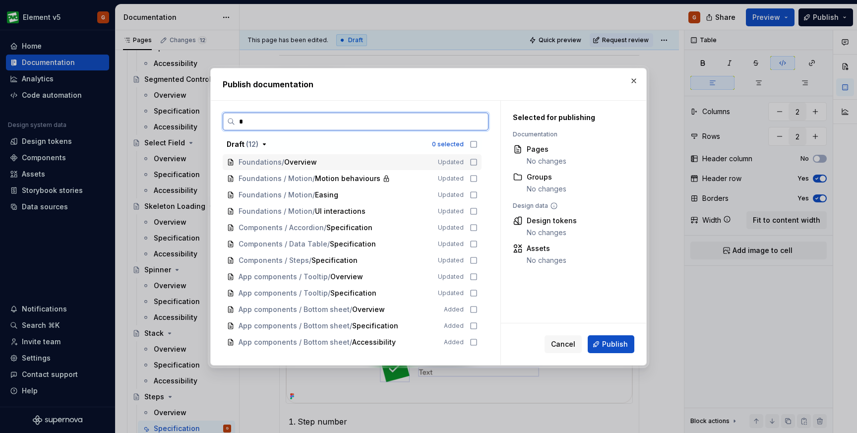
type input "**"
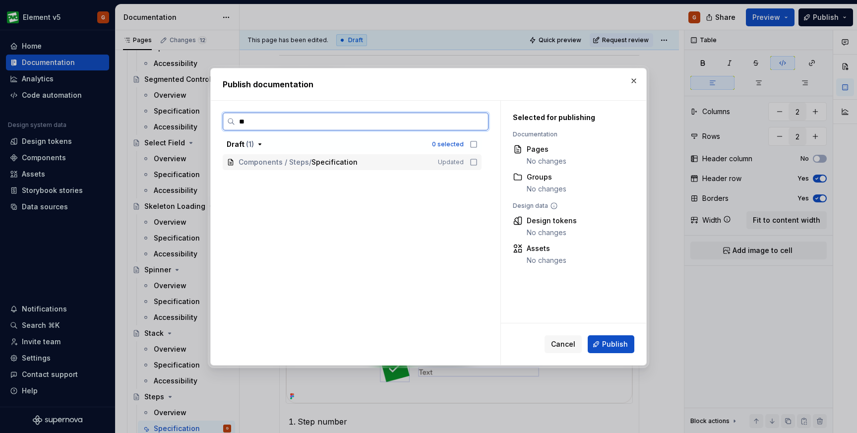
click at [477, 163] on icon at bounding box center [474, 162] width 8 height 8
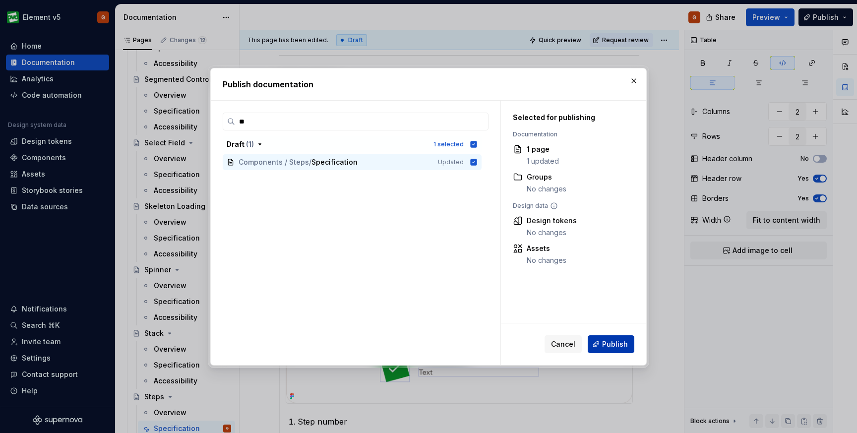
click at [615, 348] on span "Publish" at bounding box center [615, 344] width 26 height 10
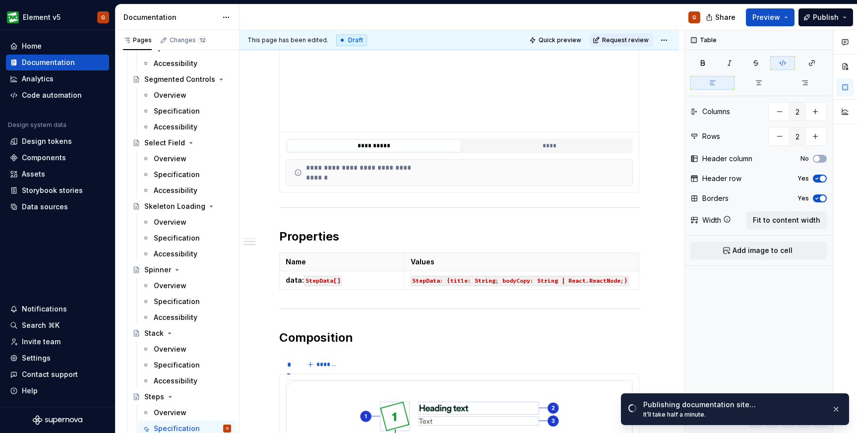
scroll to position [286, 0]
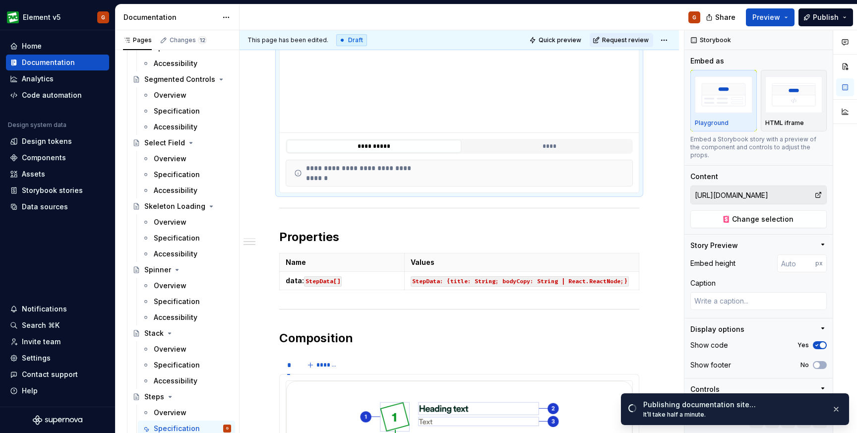
click at [590, 134] on div "**********" at bounding box center [459, 146] width 359 height 27
click at [578, 145] on button "****" at bounding box center [549, 146] width 175 height 13
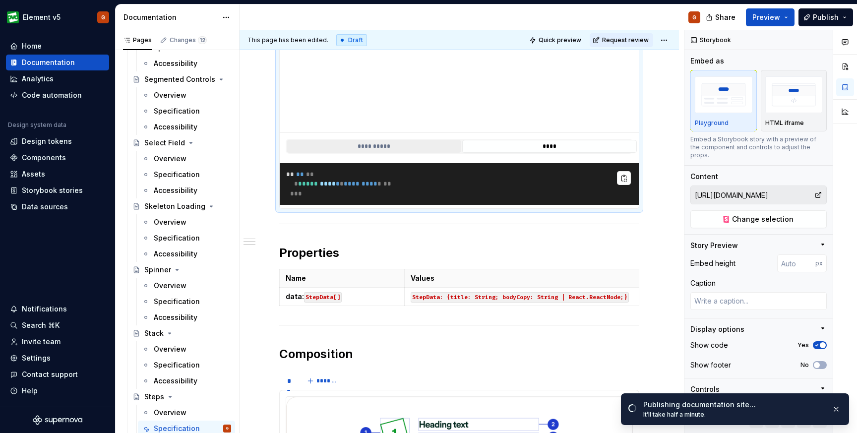
click at [386, 148] on button "**********" at bounding box center [374, 146] width 175 height 13
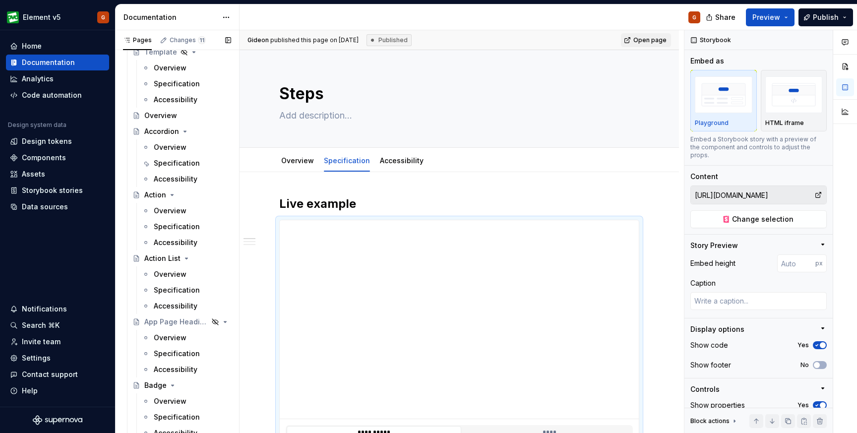
scroll to position [866, 0]
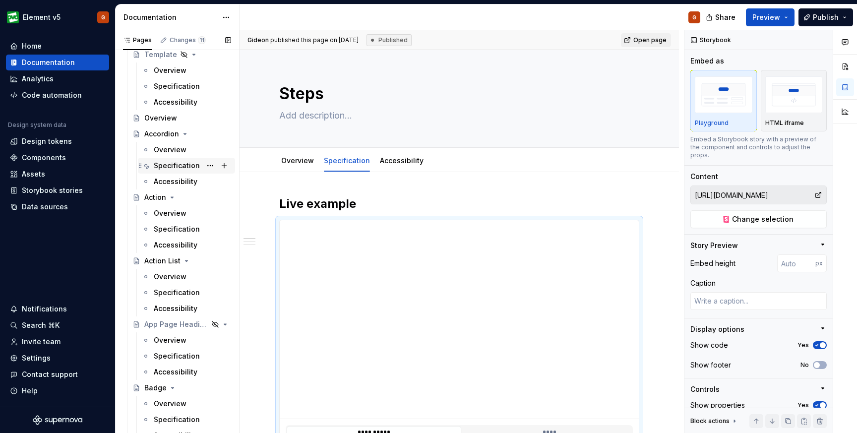
click at [169, 171] on div "Specification" at bounding box center [192, 166] width 77 height 14
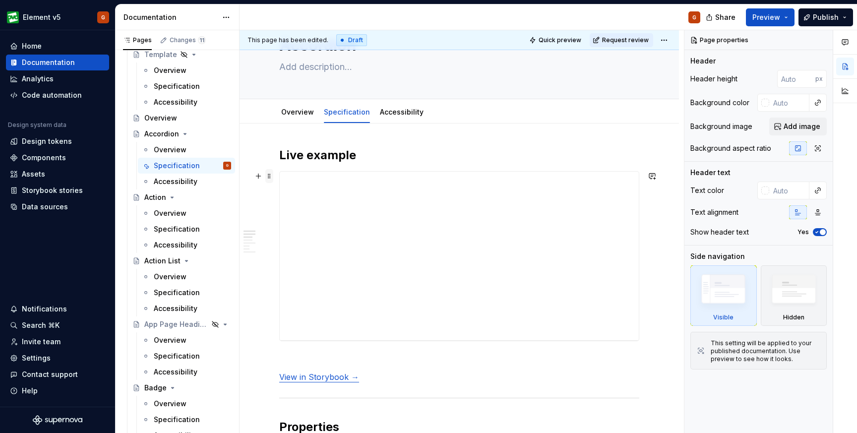
scroll to position [60, 0]
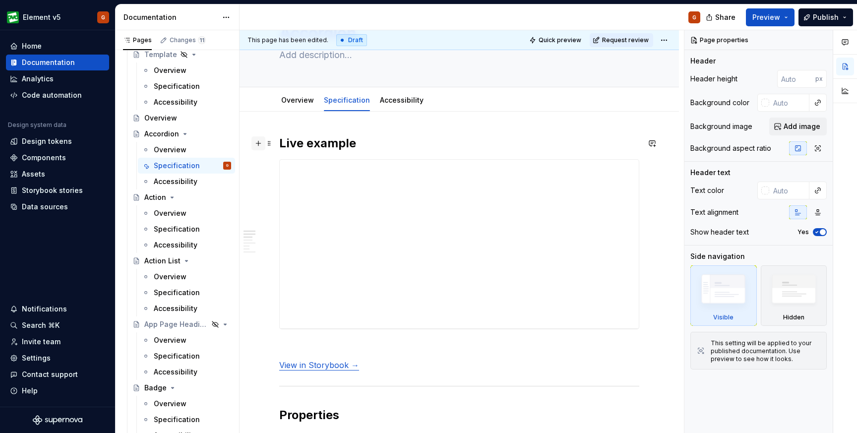
click at [258, 145] on button "button" at bounding box center [258, 143] width 14 height 14
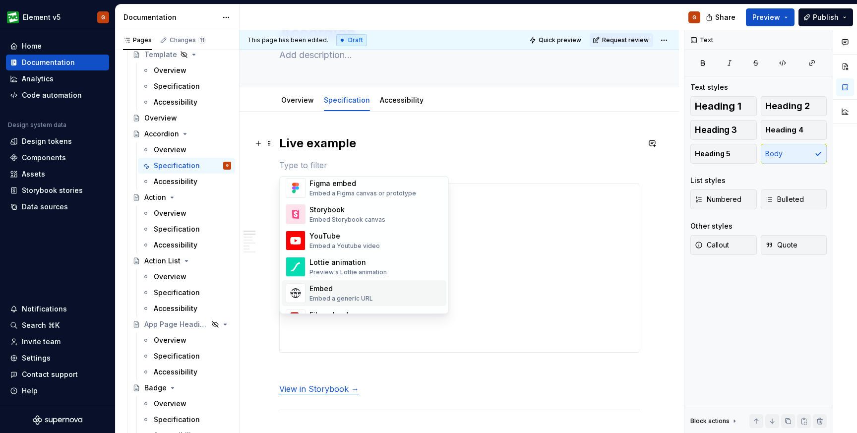
scroll to position [487, 0]
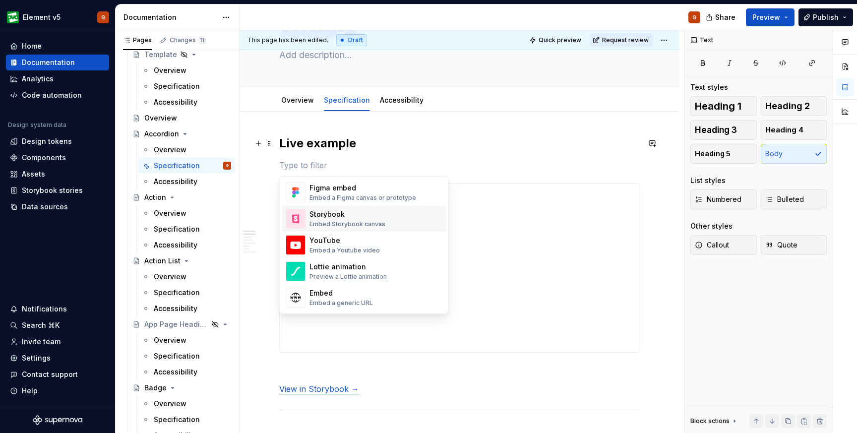
click at [327, 226] on div "Embed Storybook canvas" at bounding box center [347, 224] width 76 height 8
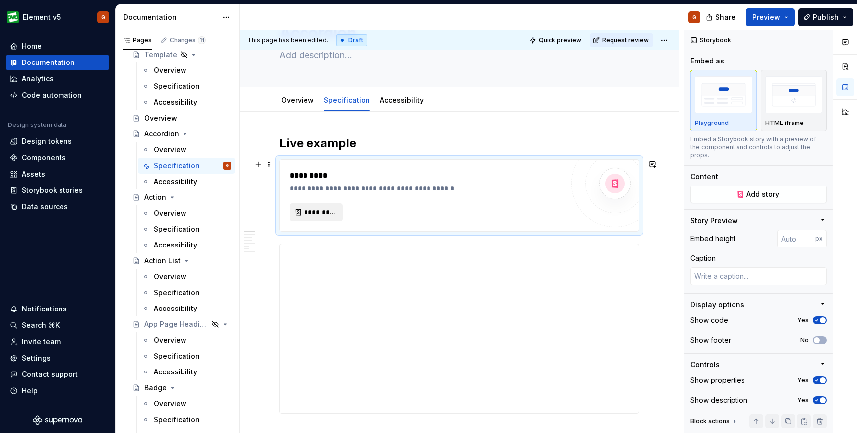
click at [326, 213] on span "*********" at bounding box center [320, 212] width 32 height 10
type textarea "*"
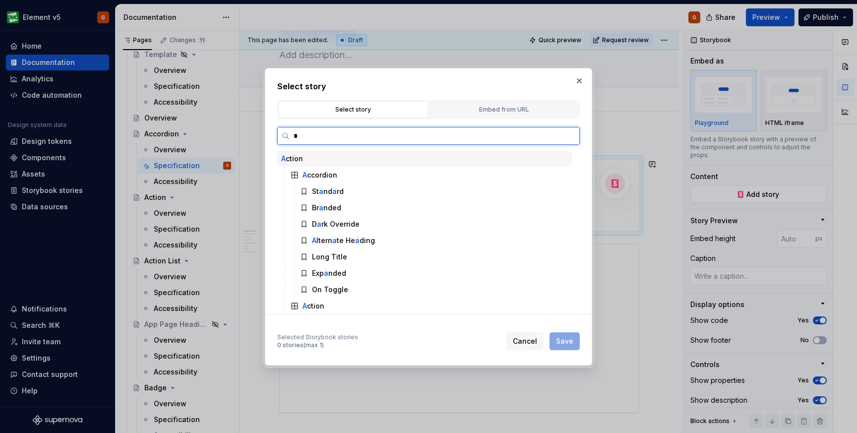
type input "**"
click at [317, 193] on div "Standard" at bounding box center [328, 191] width 32 height 10
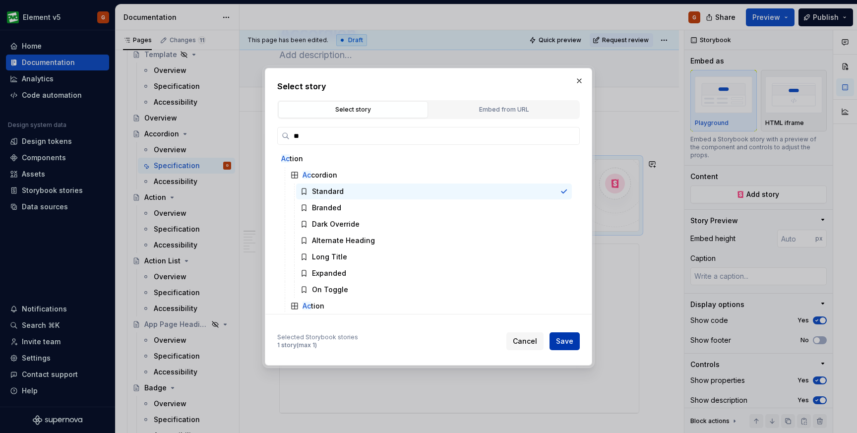
click at [567, 341] on span "Save" at bounding box center [564, 341] width 17 height 10
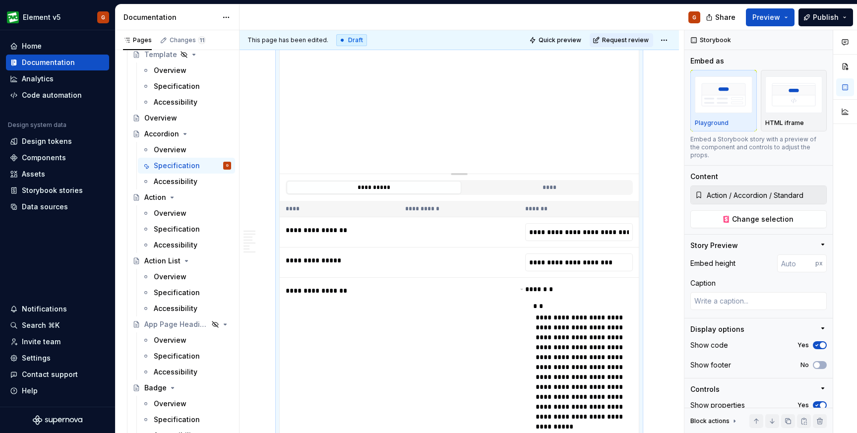
scroll to position [247, 0]
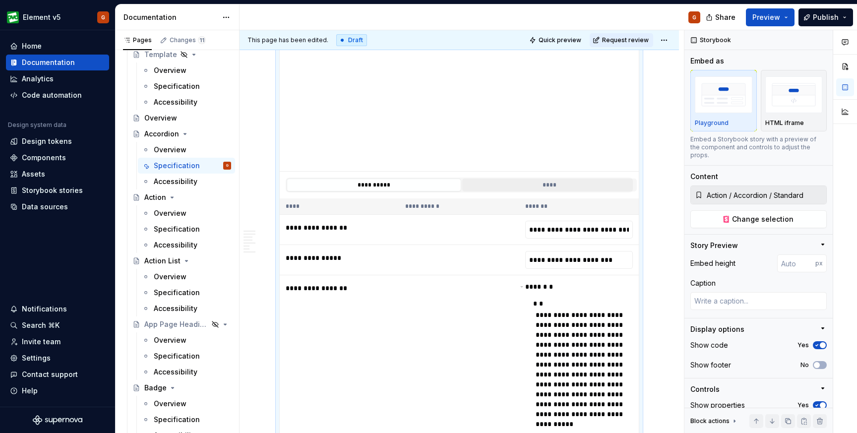
click at [549, 180] on button "****" at bounding box center [549, 184] width 175 height 13
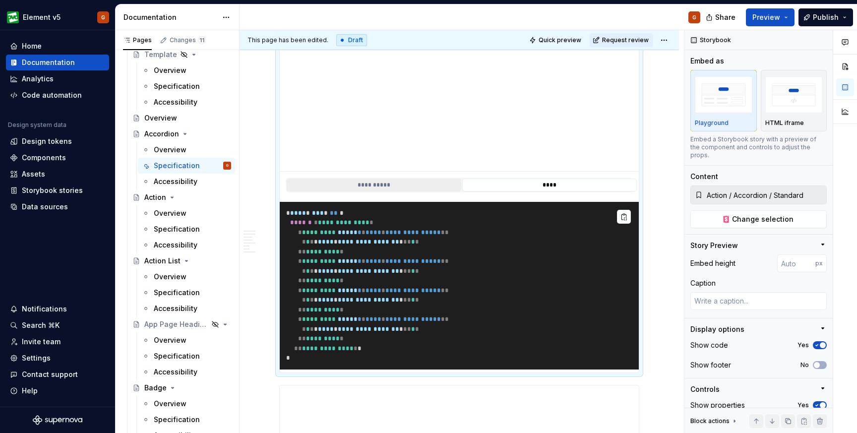
click at [415, 188] on button "**********" at bounding box center [374, 184] width 175 height 13
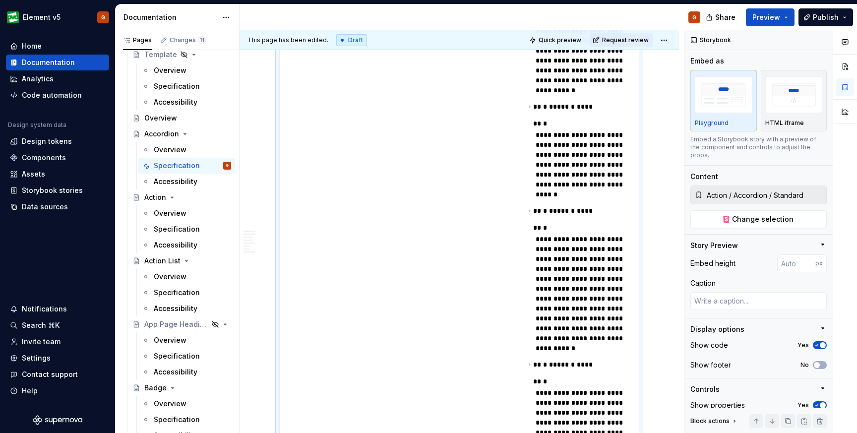
scroll to position [1731, 0]
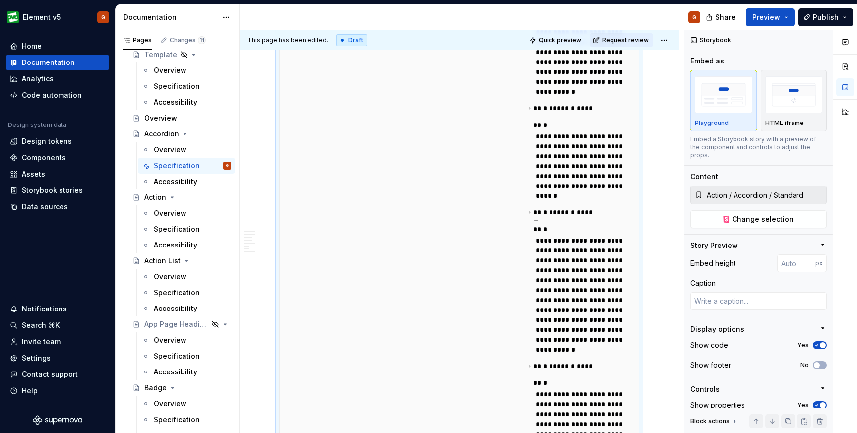
click at [533, 209] on span "** *" at bounding box center [541, 212] width 16 height 7
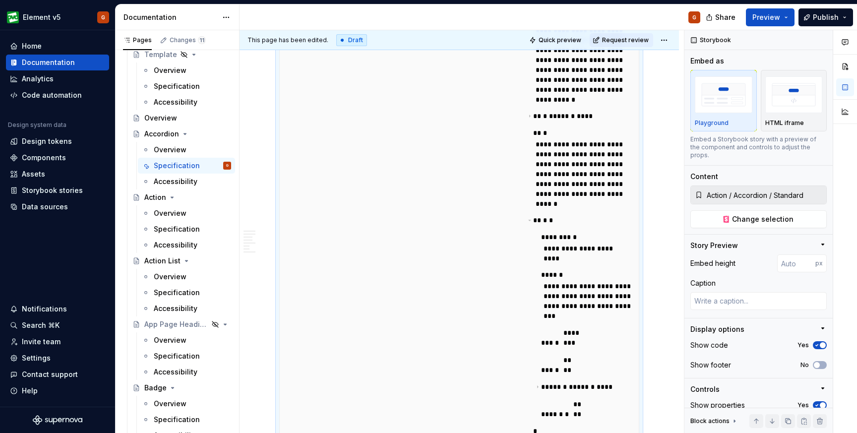
scroll to position [1717, 0]
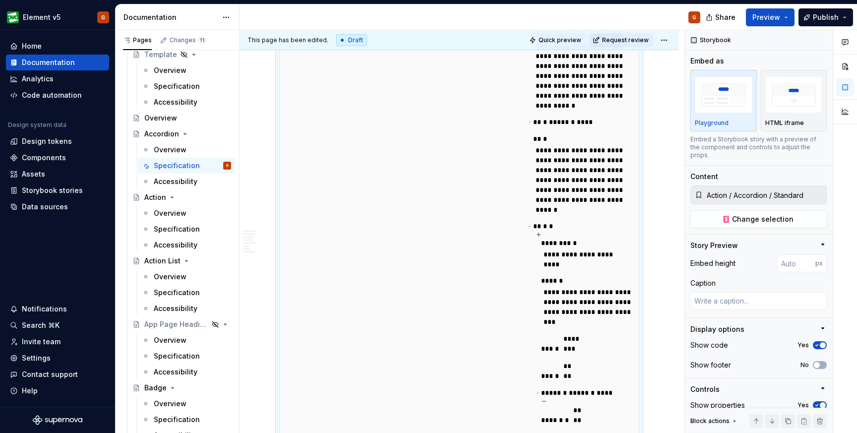
click at [541, 389] on span "***** *" at bounding box center [555, 392] width 28 height 7
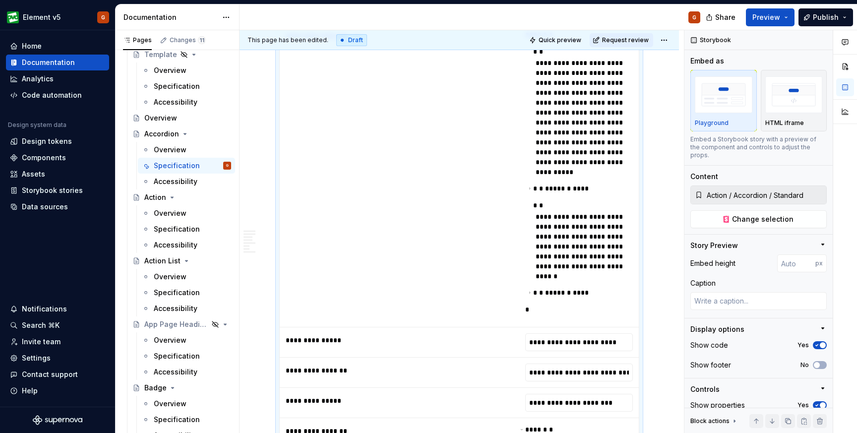
scroll to position [501, 0]
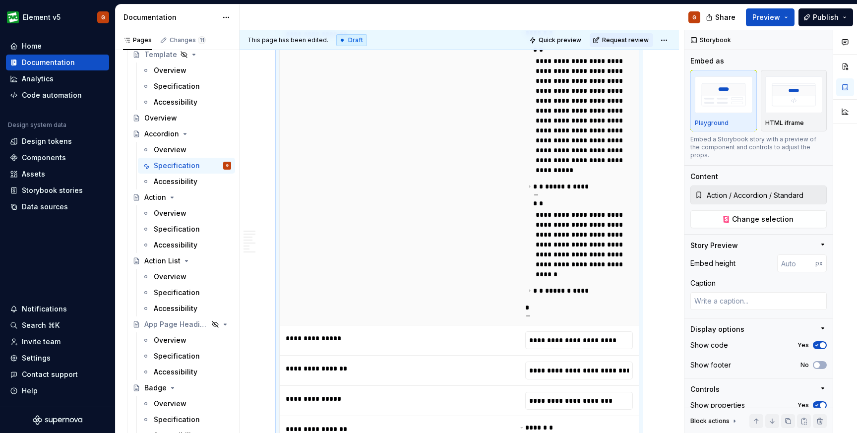
click at [536, 183] on span "* *" at bounding box center [539, 186] width 12 height 7
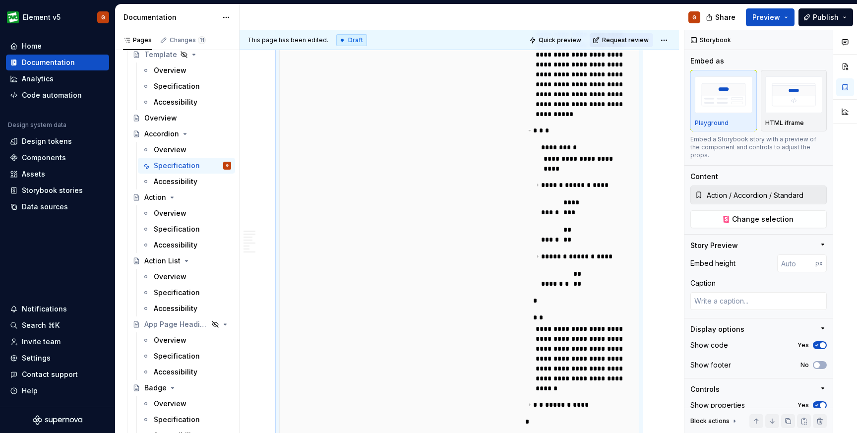
scroll to position [558, 0]
click at [544, 252] on span "***** *" at bounding box center [555, 255] width 28 height 7
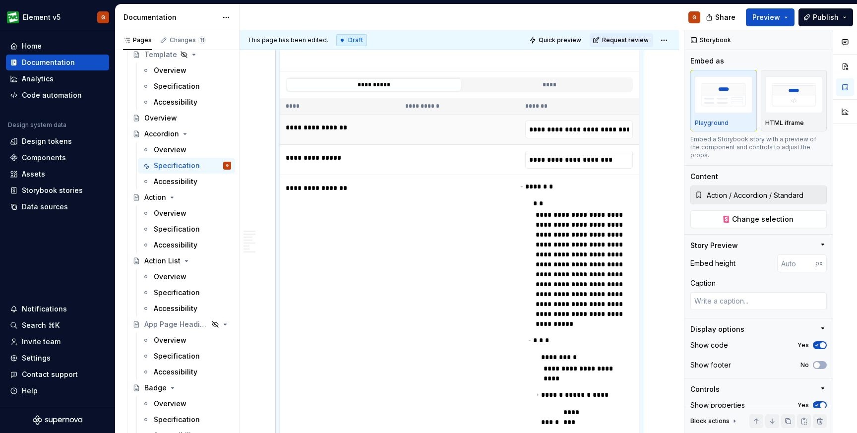
scroll to position [0, 0]
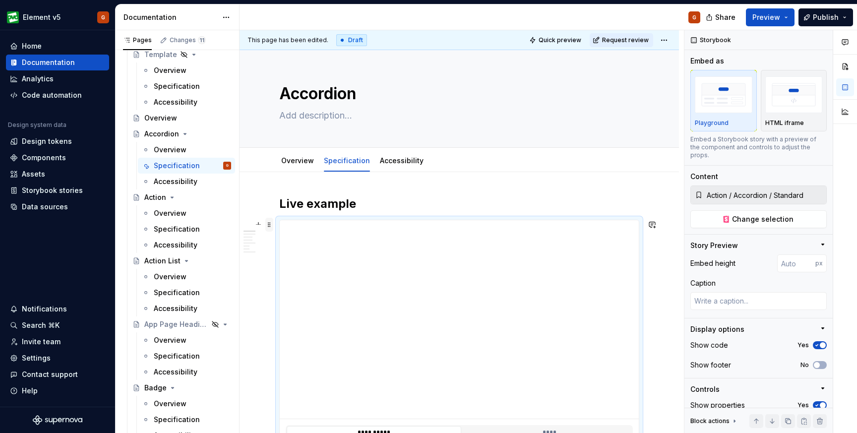
click at [266, 225] on span at bounding box center [269, 225] width 8 height 14
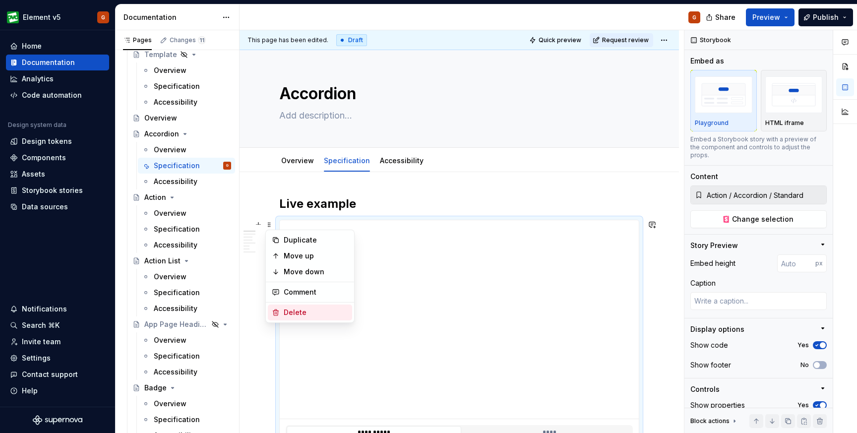
click at [296, 311] on div "Delete" at bounding box center [316, 312] width 64 height 10
type textarea "*"
type input "https://element-storybook.ovotech.org.uk/?path=/story/action-accordion--standard"
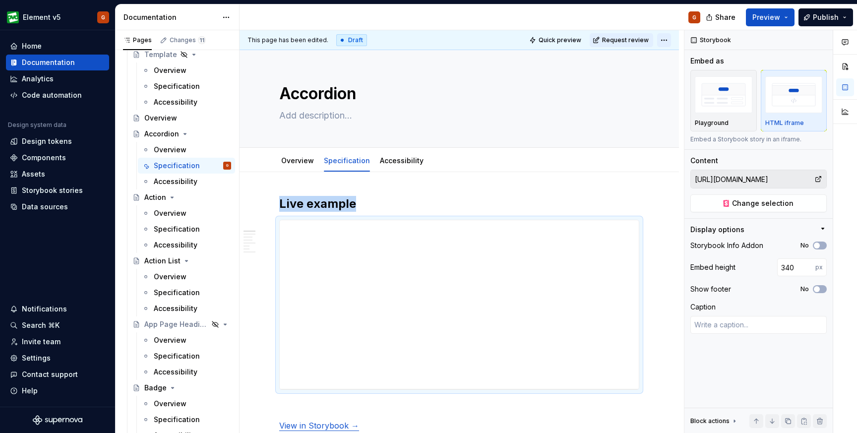
click at [668, 40] on html "Element v5 G Home Documentation Analytics Code automation Design system data De…" at bounding box center [428, 216] width 857 height 433
type textarea "*"
click at [691, 91] on div "Discard changes" at bounding box center [712, 96] width 64 height 10
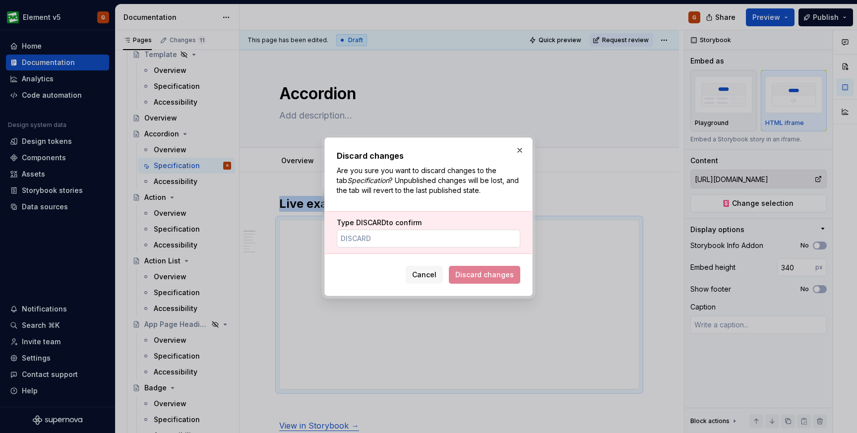
click at [415, 242] on input "Type DISCARD to confirm" at bounding box center [428, 239] width 183 height 18
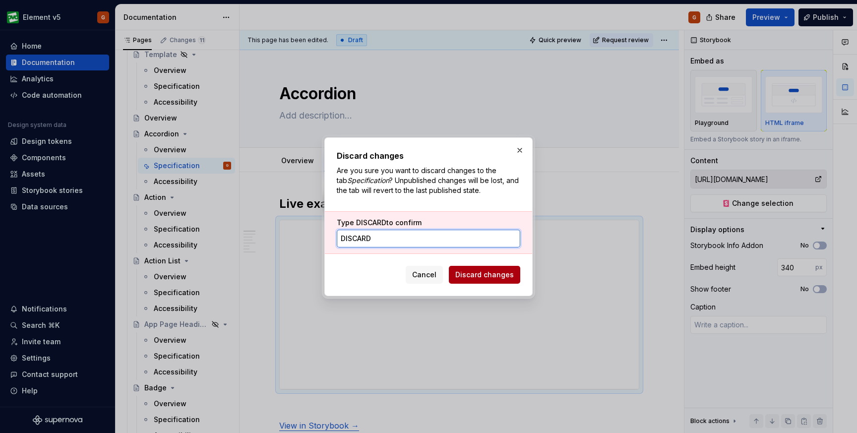
type input "DISCARD"
click at [477, 274] on span "Discard changes" at bounding box center [484, 275] width 59 height 10
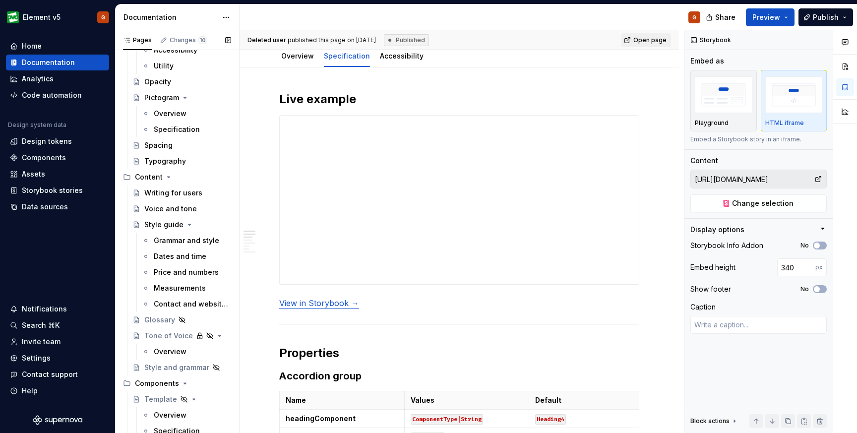
scroll to position [484, 0]
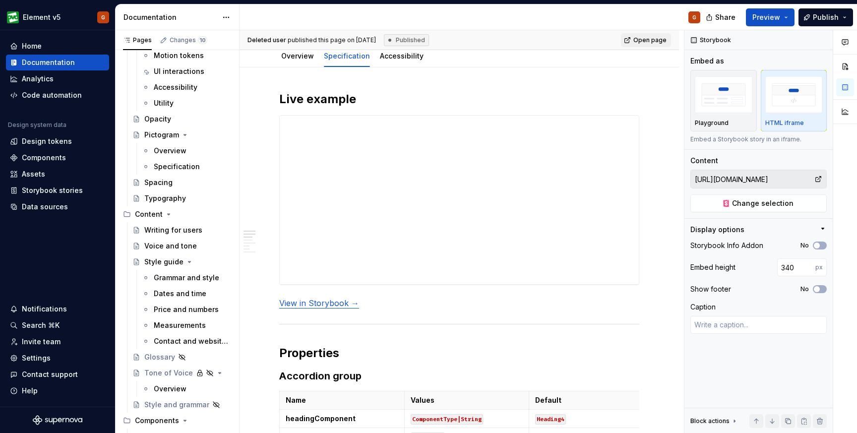
type textarea "*"
